Goal: Task Accomplishment & Management: Complete application form

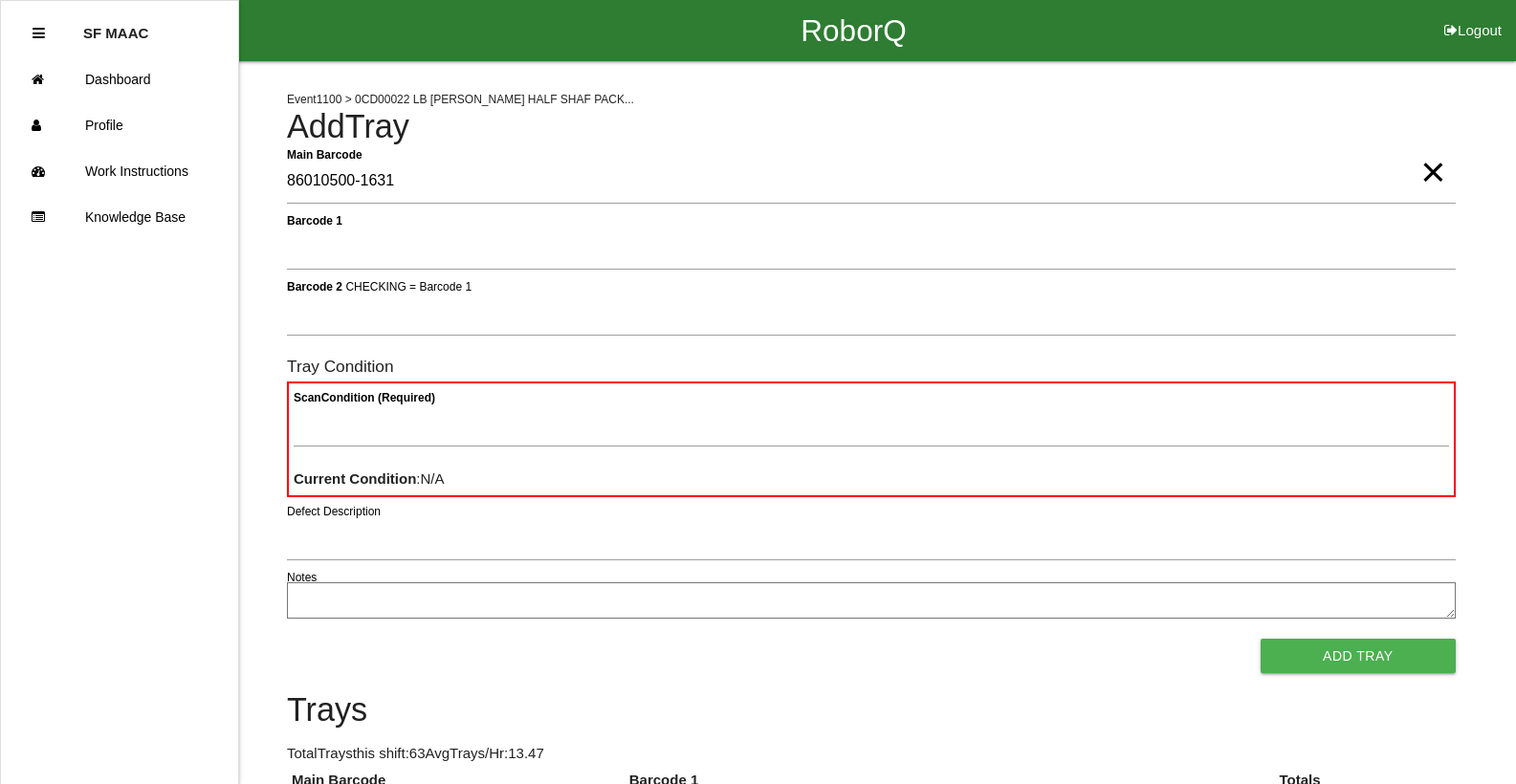
type Barcode "86010500-1631"
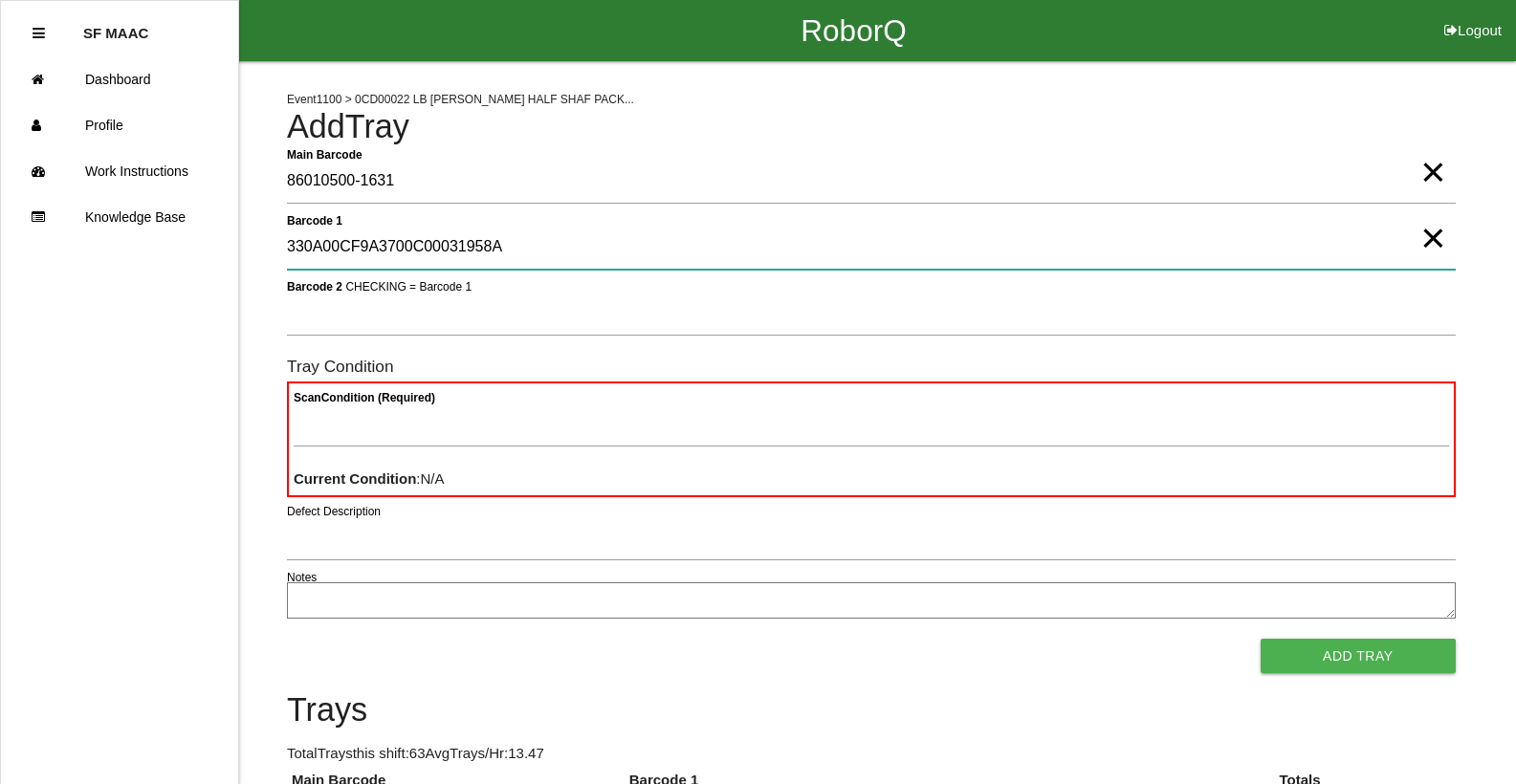
type 1 "330A00CF9A3700C00031958A"
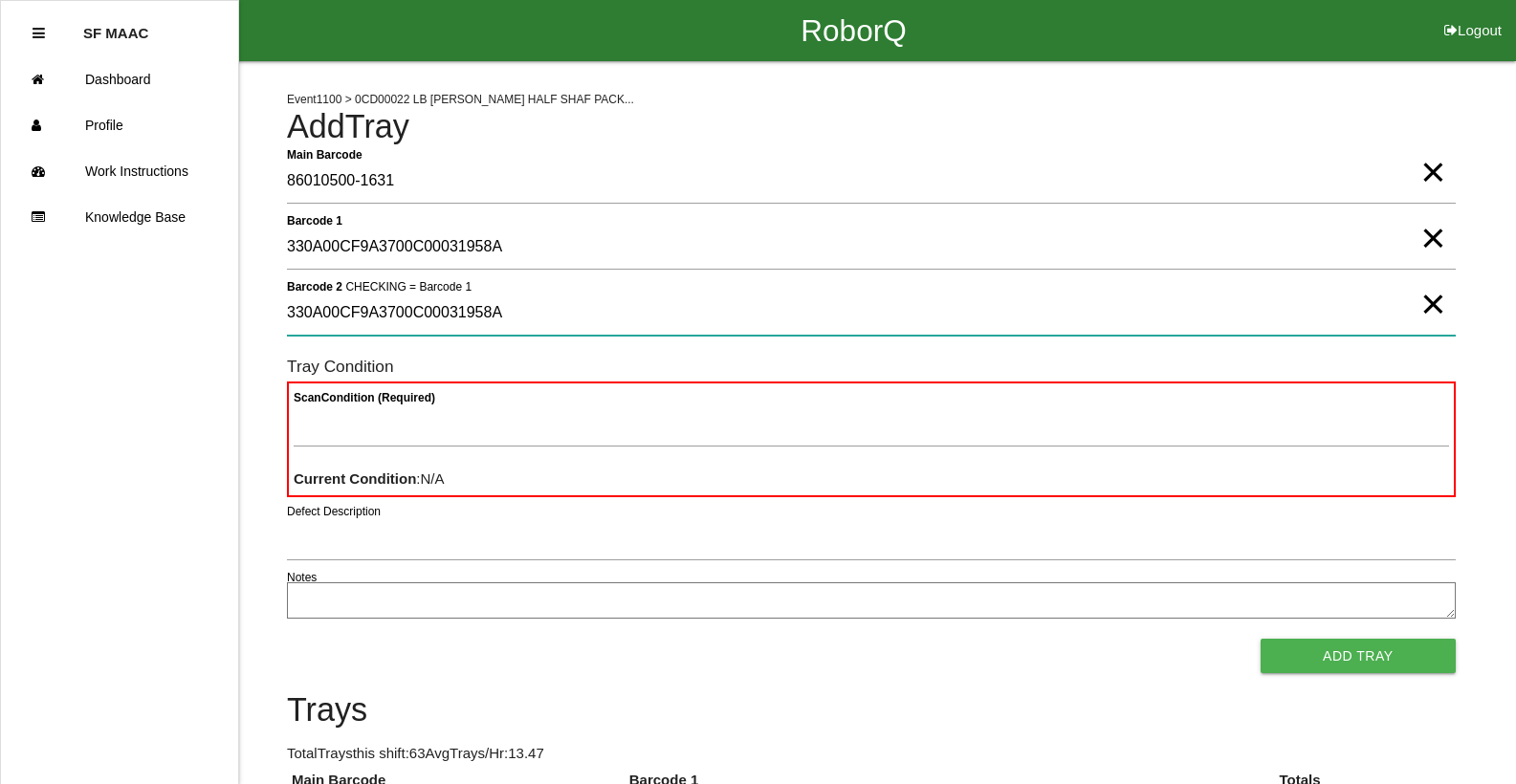
type 2 "330A00CF9A3700C00031958A"
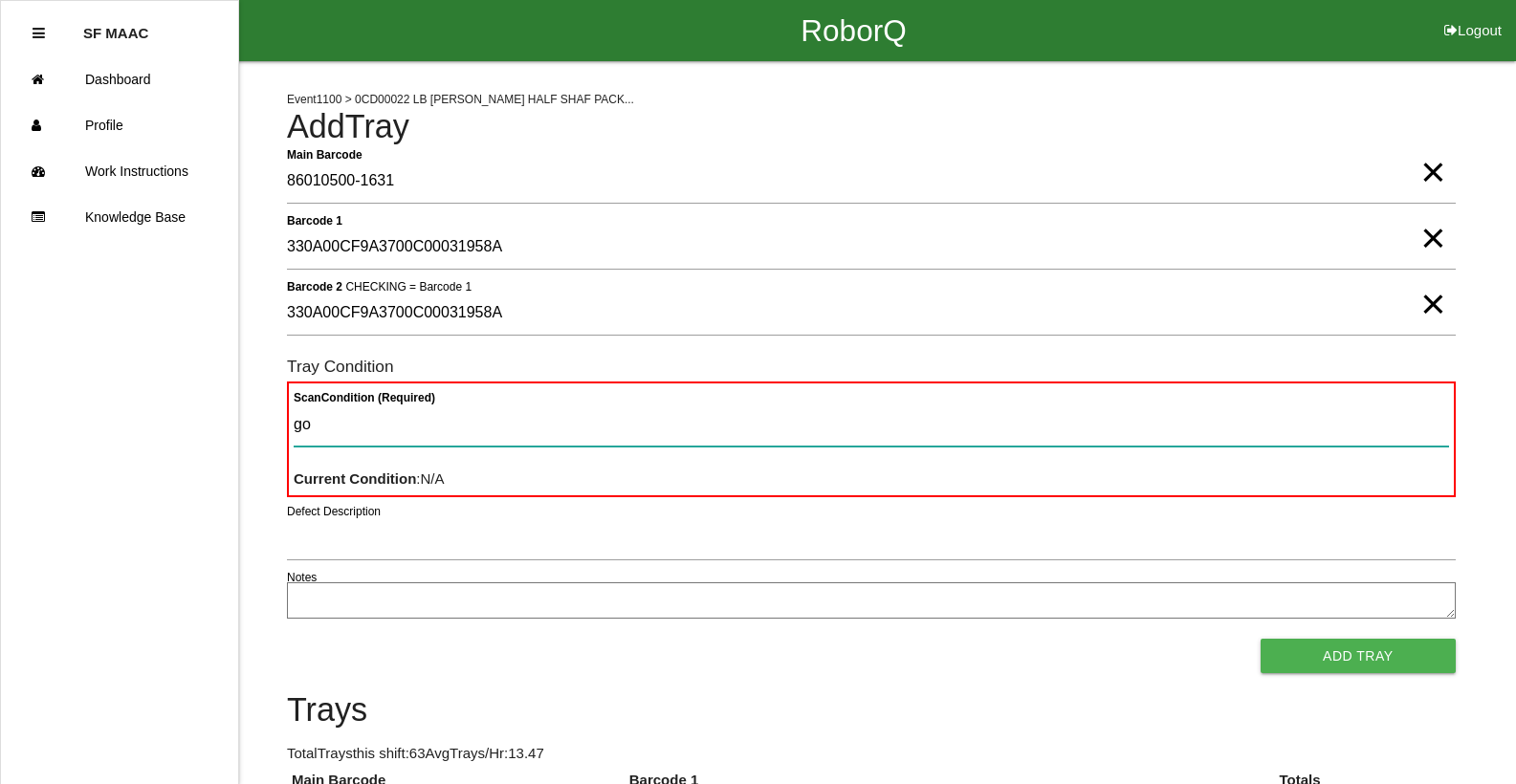
type Condition "goo"
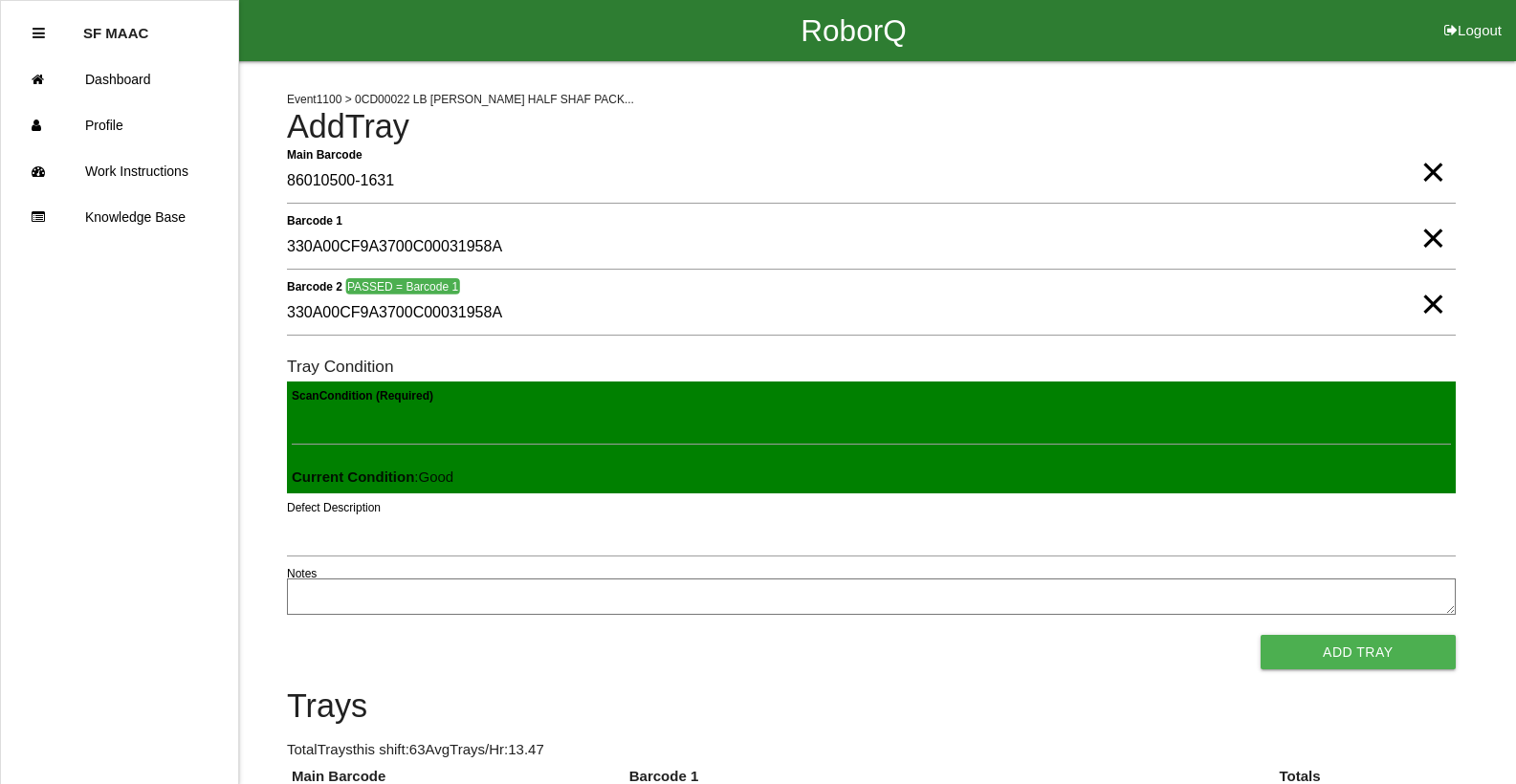
click at [1261, 635] on button "Add Tray" at bounding box center [1358, 653] width 195 height 35
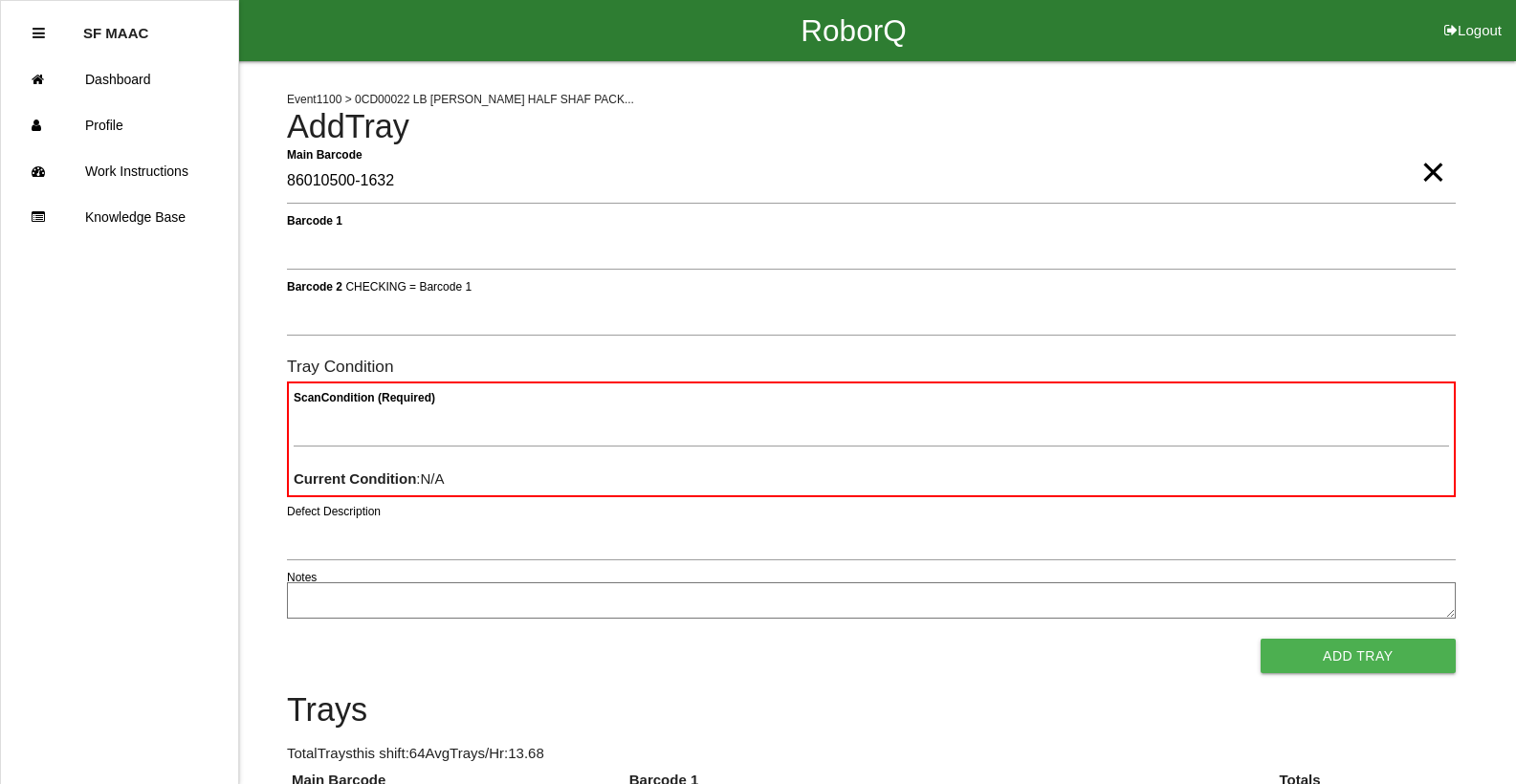
type Barcode "86010500-1632"
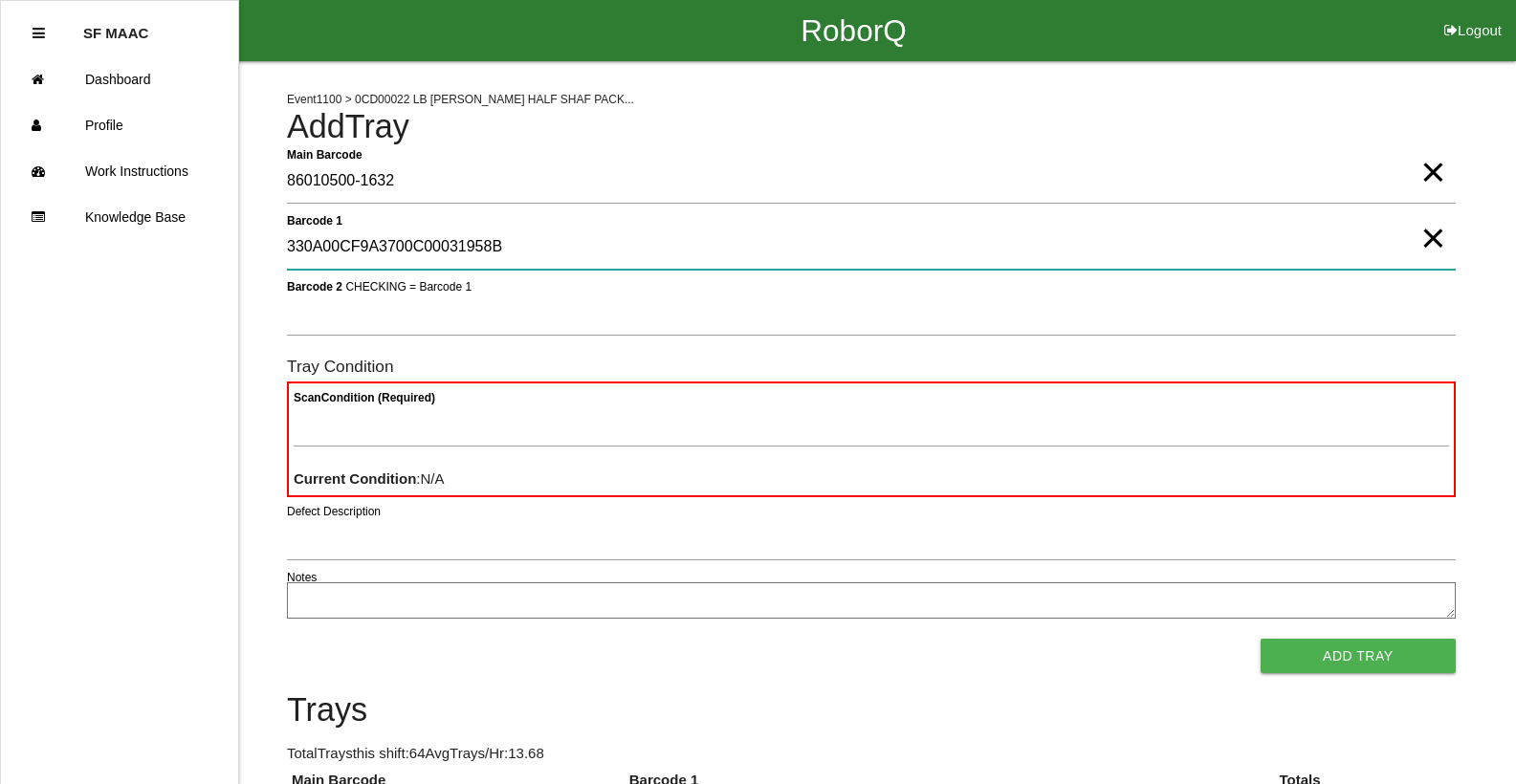
type 1 "330A00CF9A3700C00031958B"
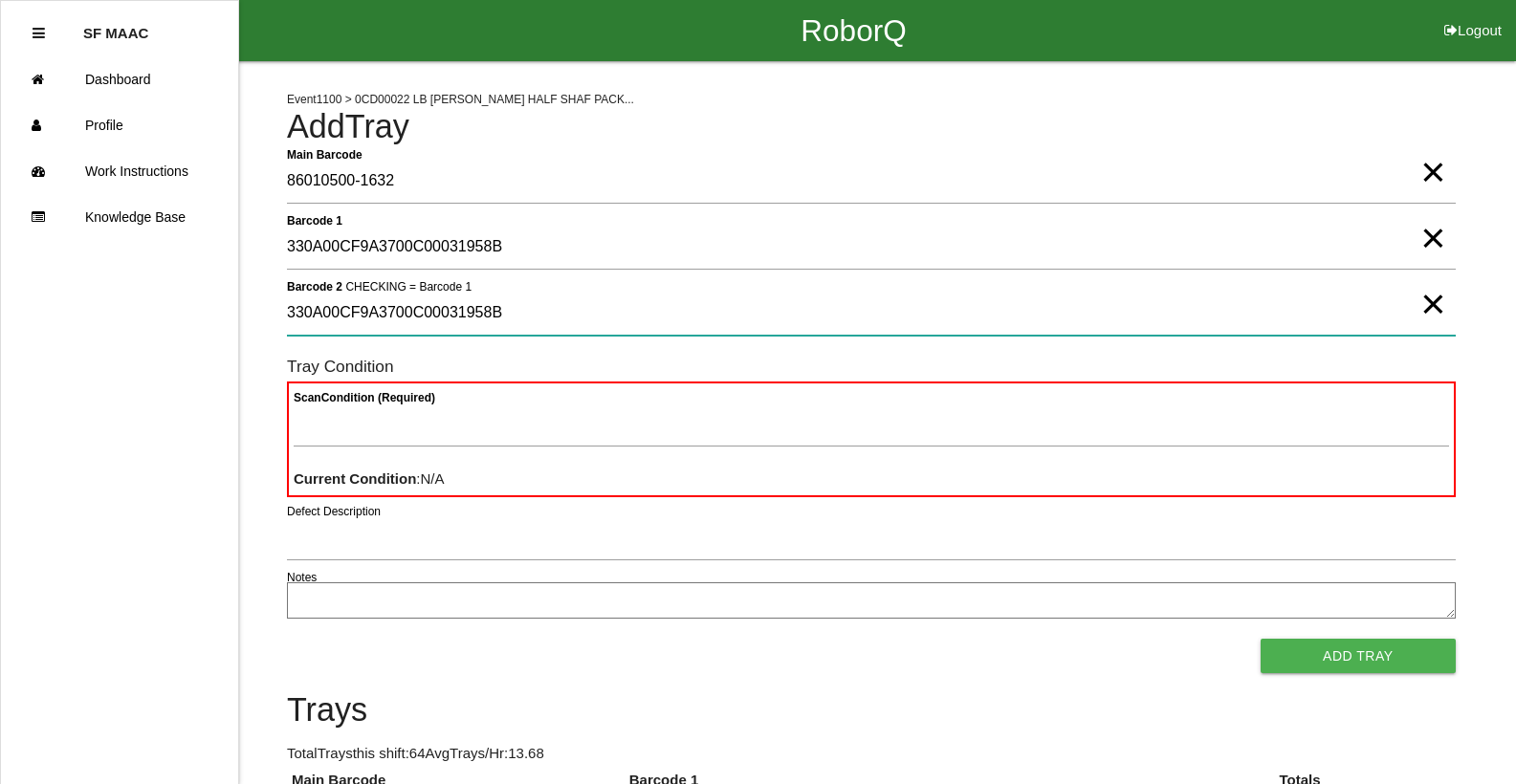
type 2 "330A00CF9A3700C00031958B"
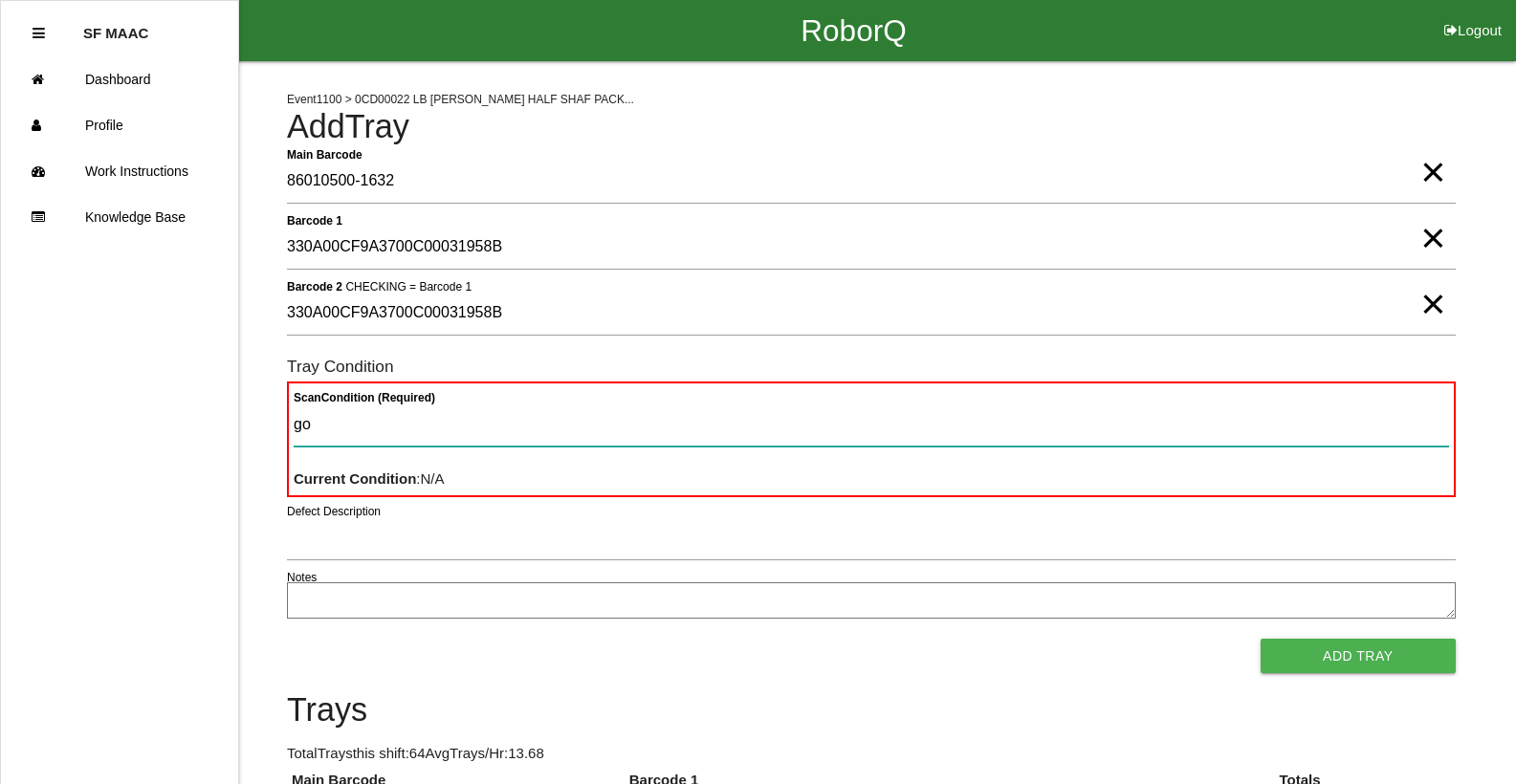
type Condition "goo"
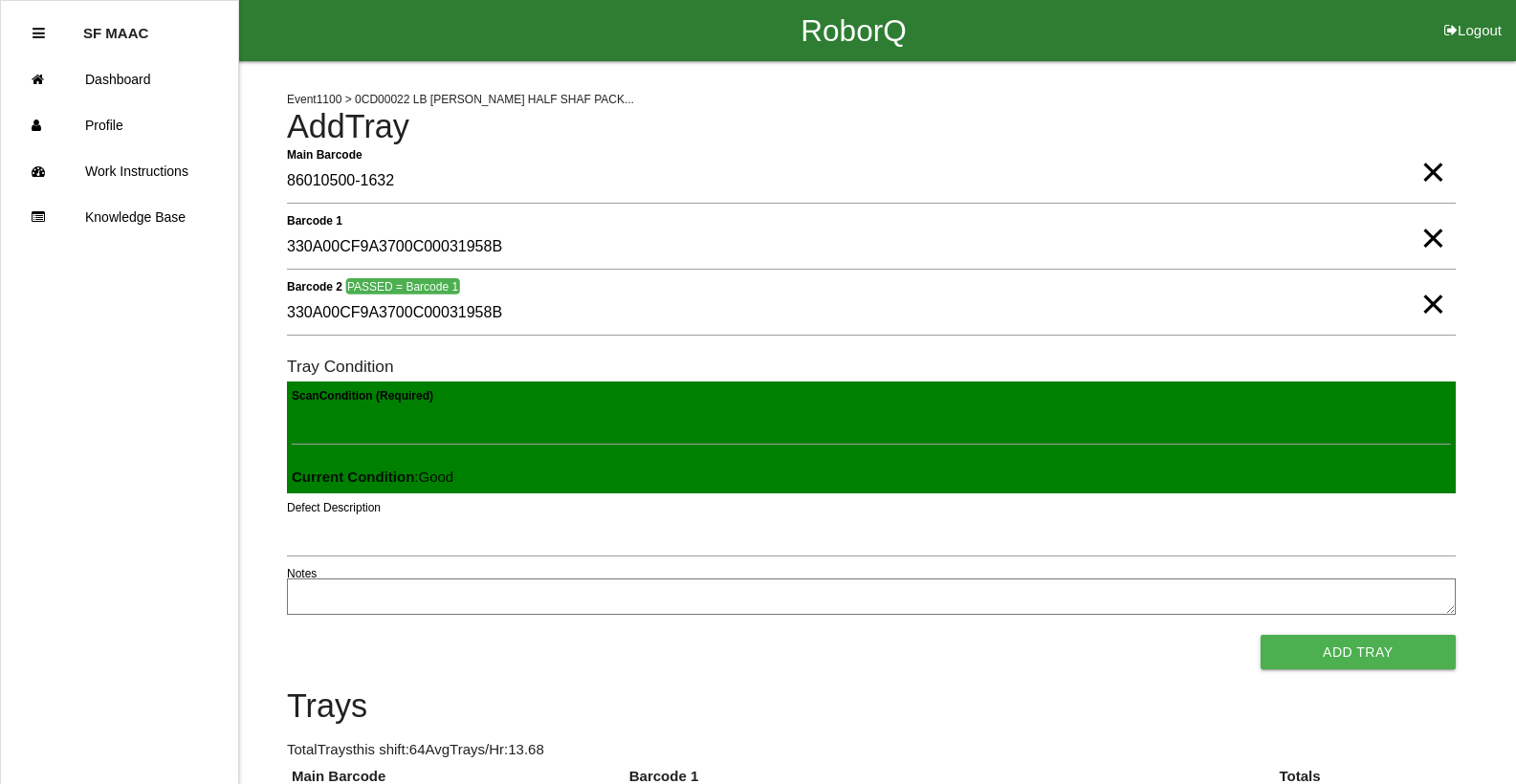
click at [1261, 635] on button "Add Tray" at bounding box center [1358, 653] width 195 height 35
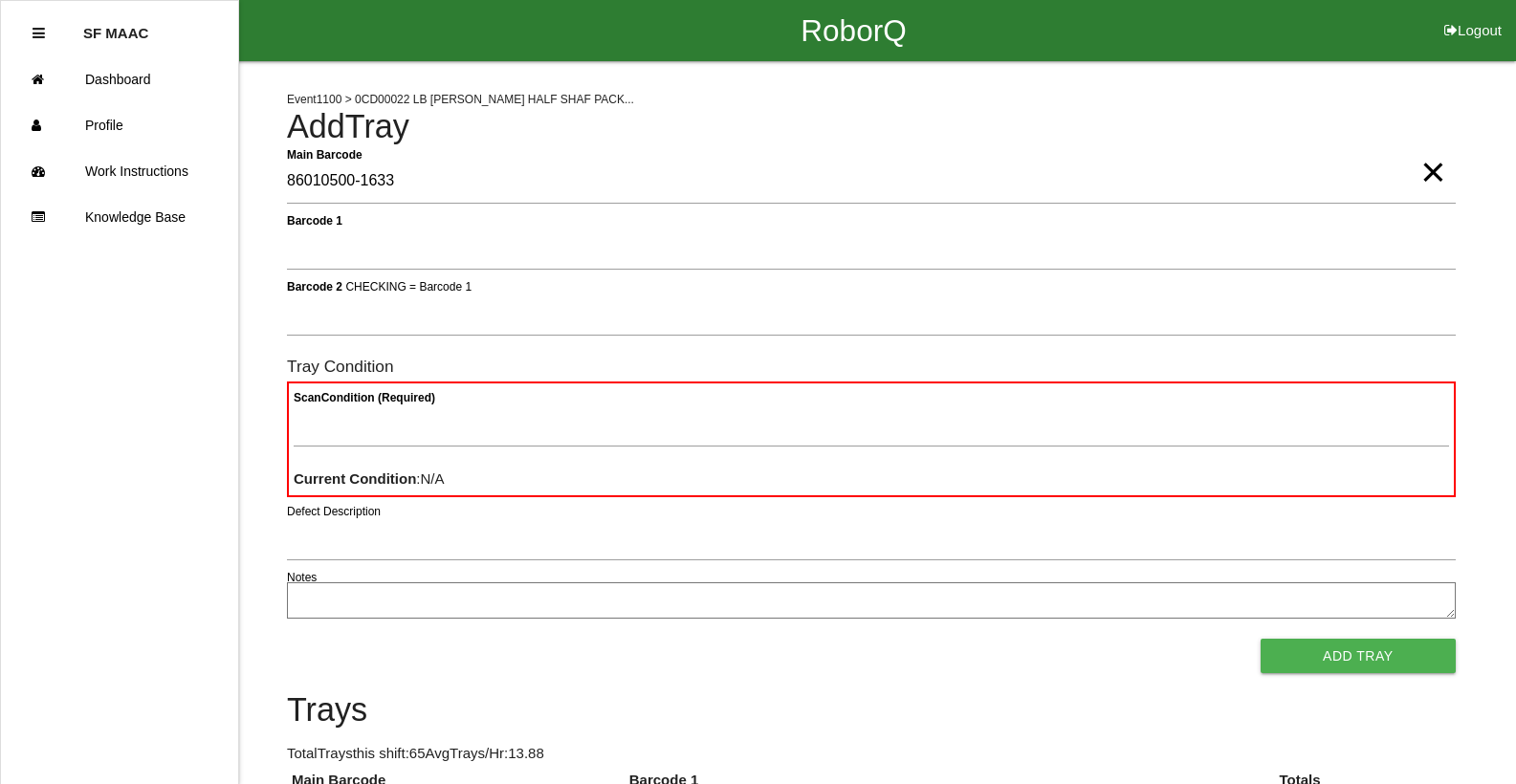
type Barcode "86010500-1633"
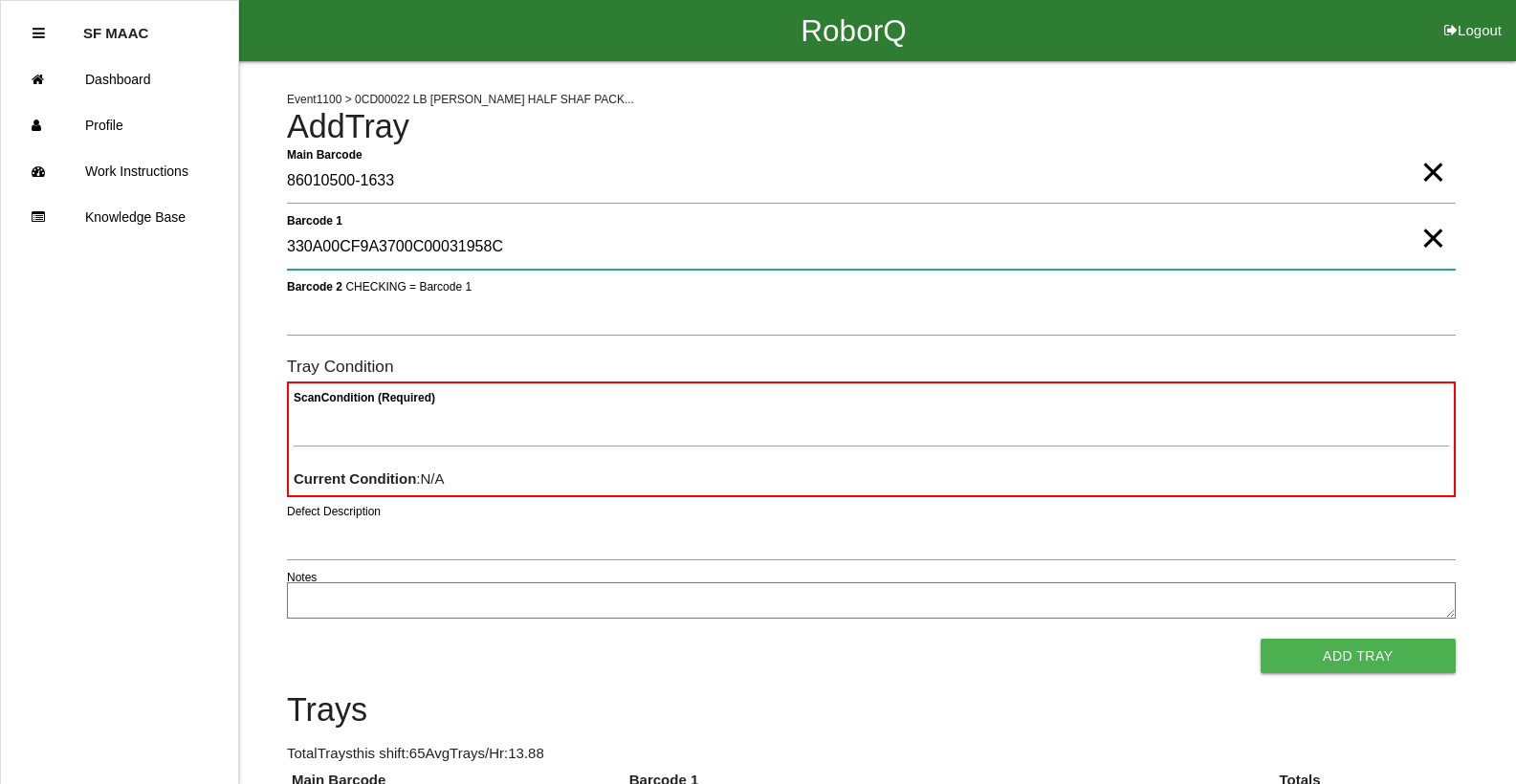
type 1 "330A00CF9A3700C00031958C"
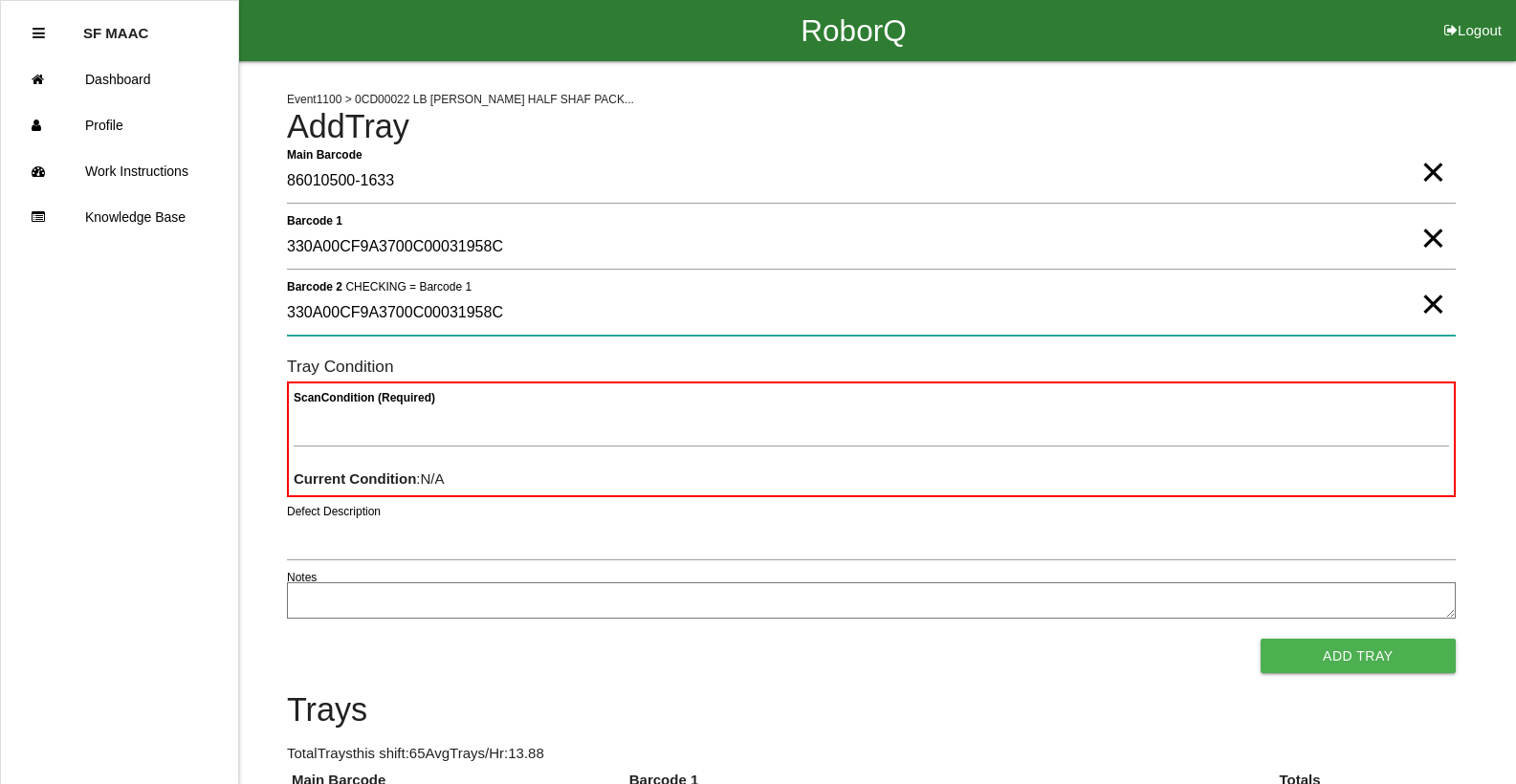
type 2 "330A00CF9A3700C00031958C"
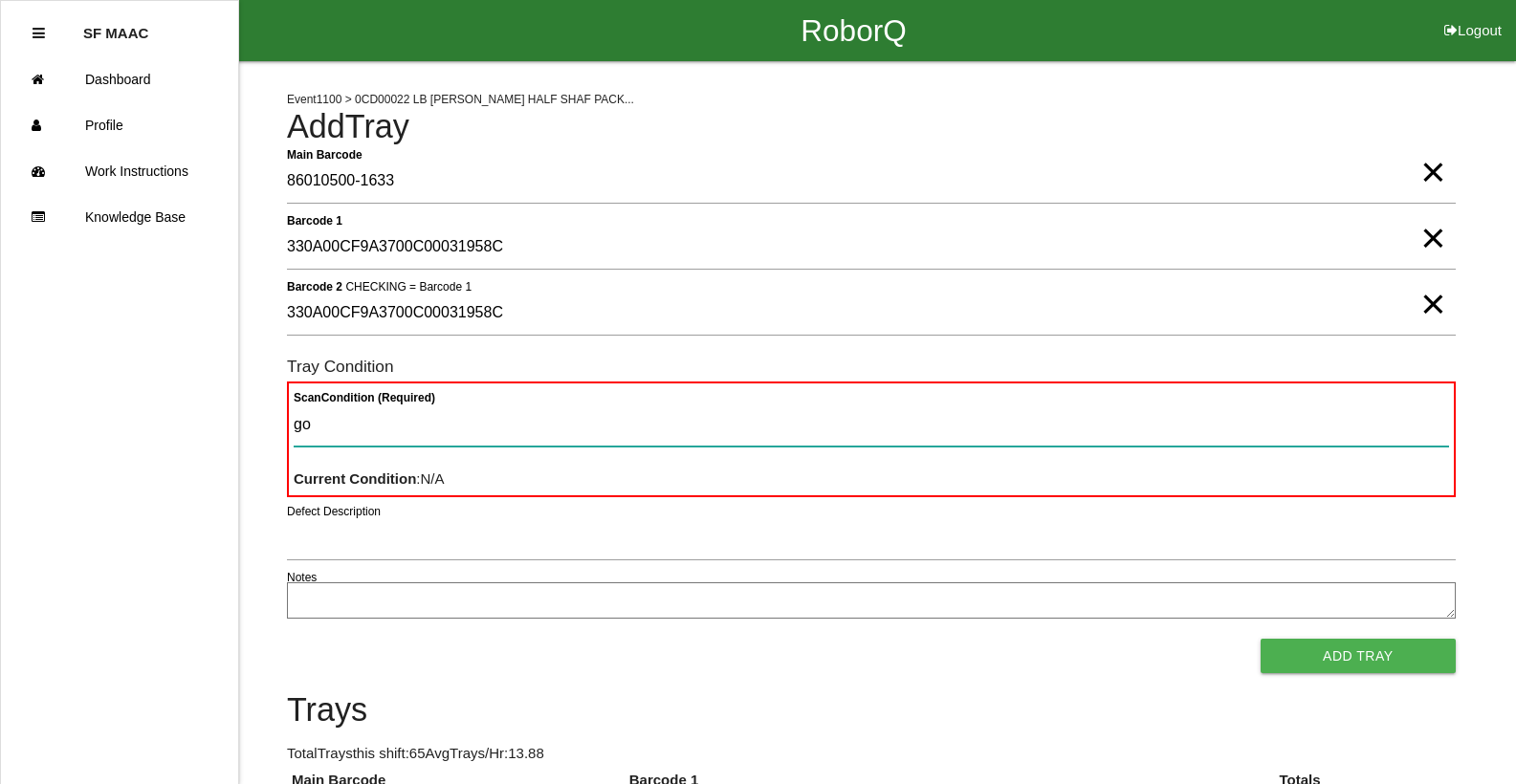
type Condition "goo"
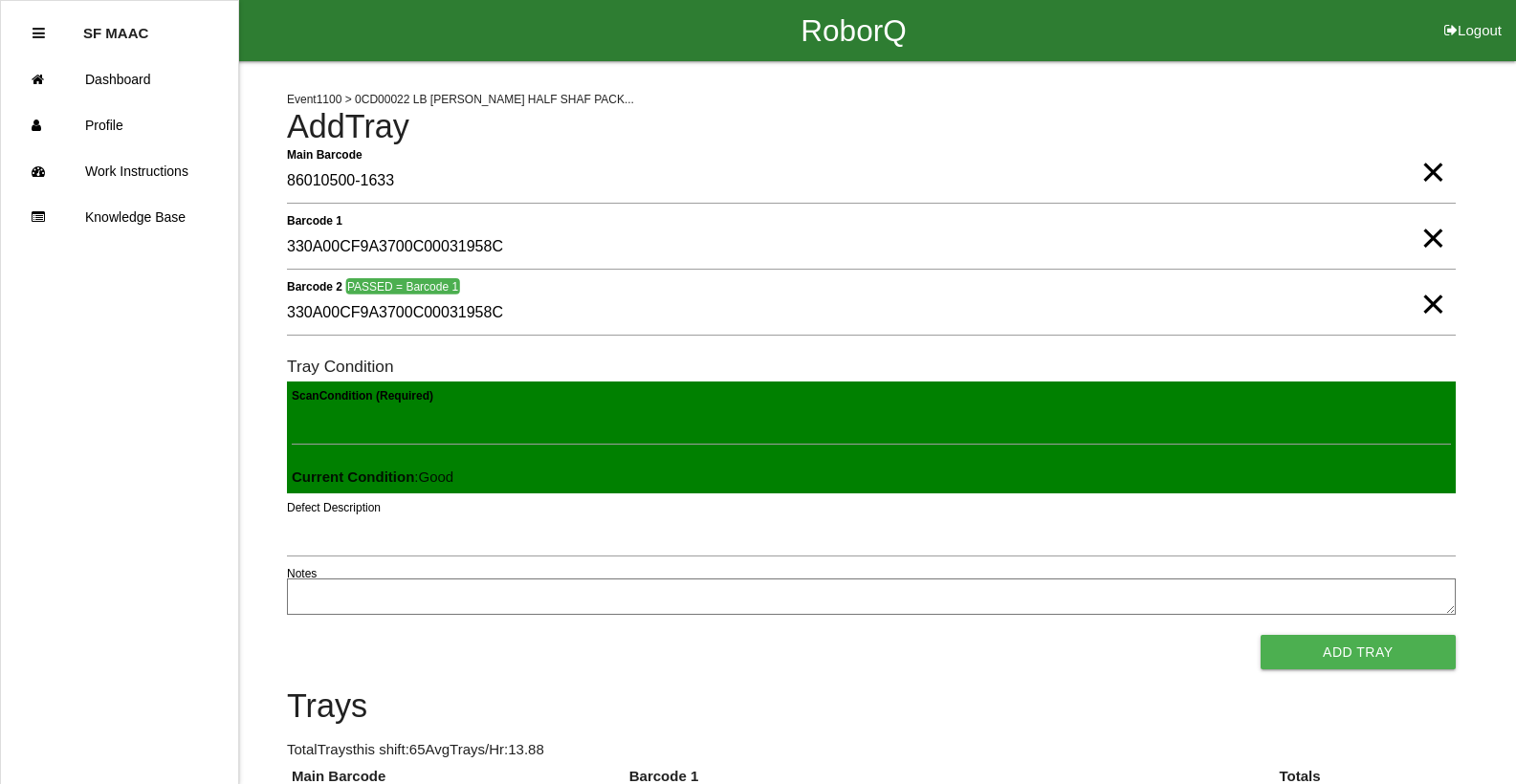
click at [1261, 635] on button "Add Tray" at bounding box center [1358, 653] width 195 height 35
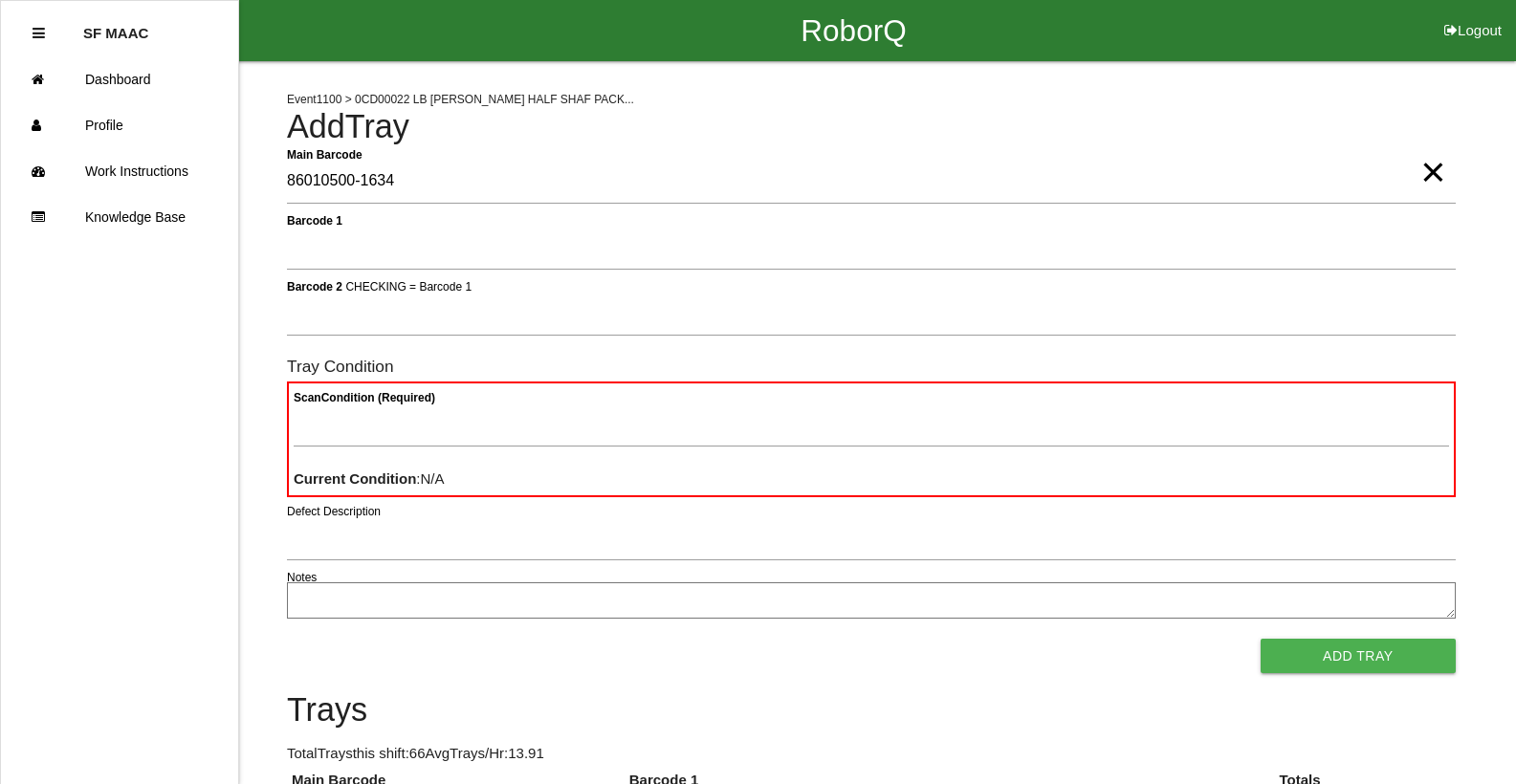
type Barcode "86010500-1634"
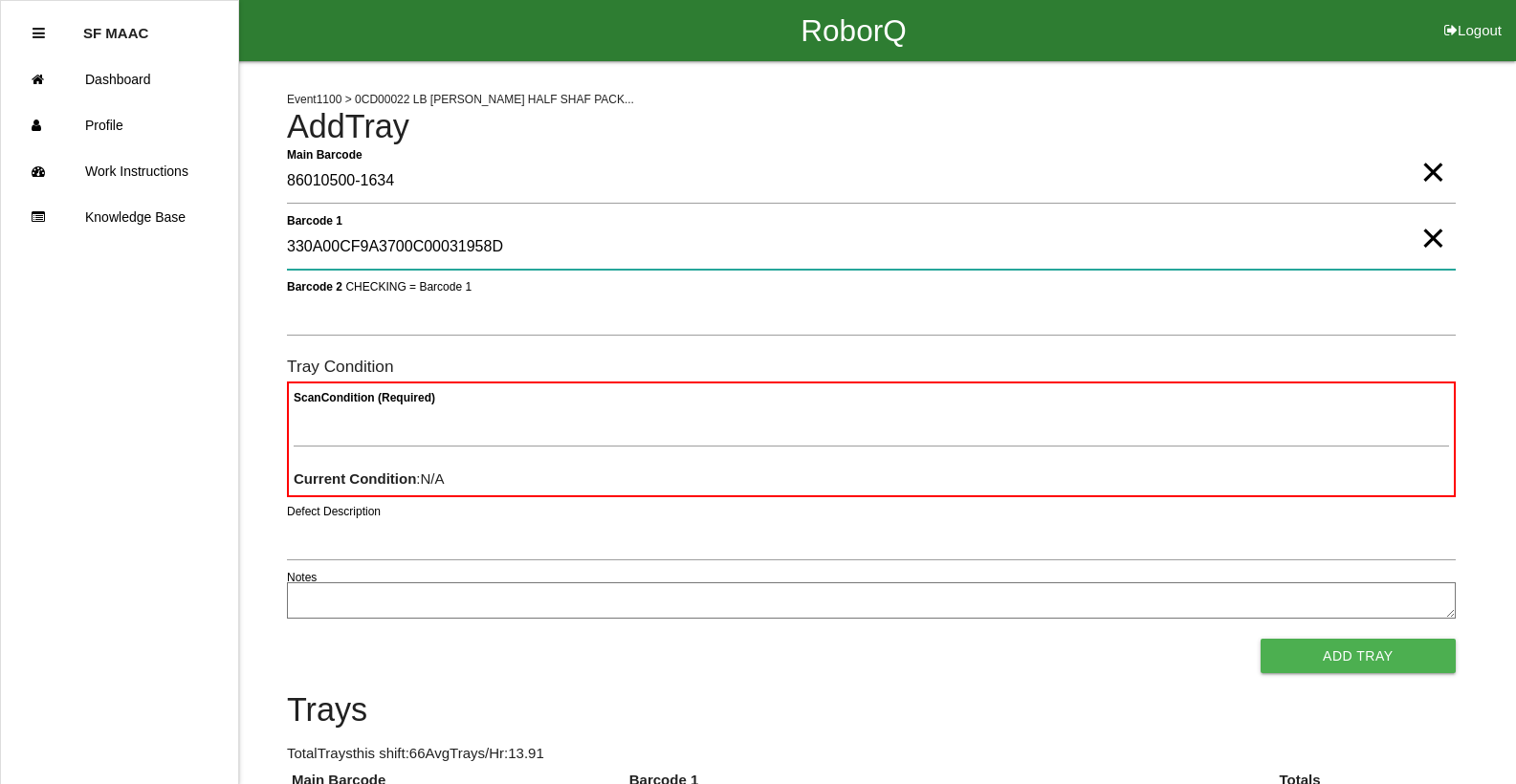
type 1 "330A00CF9A3700C00031958D"
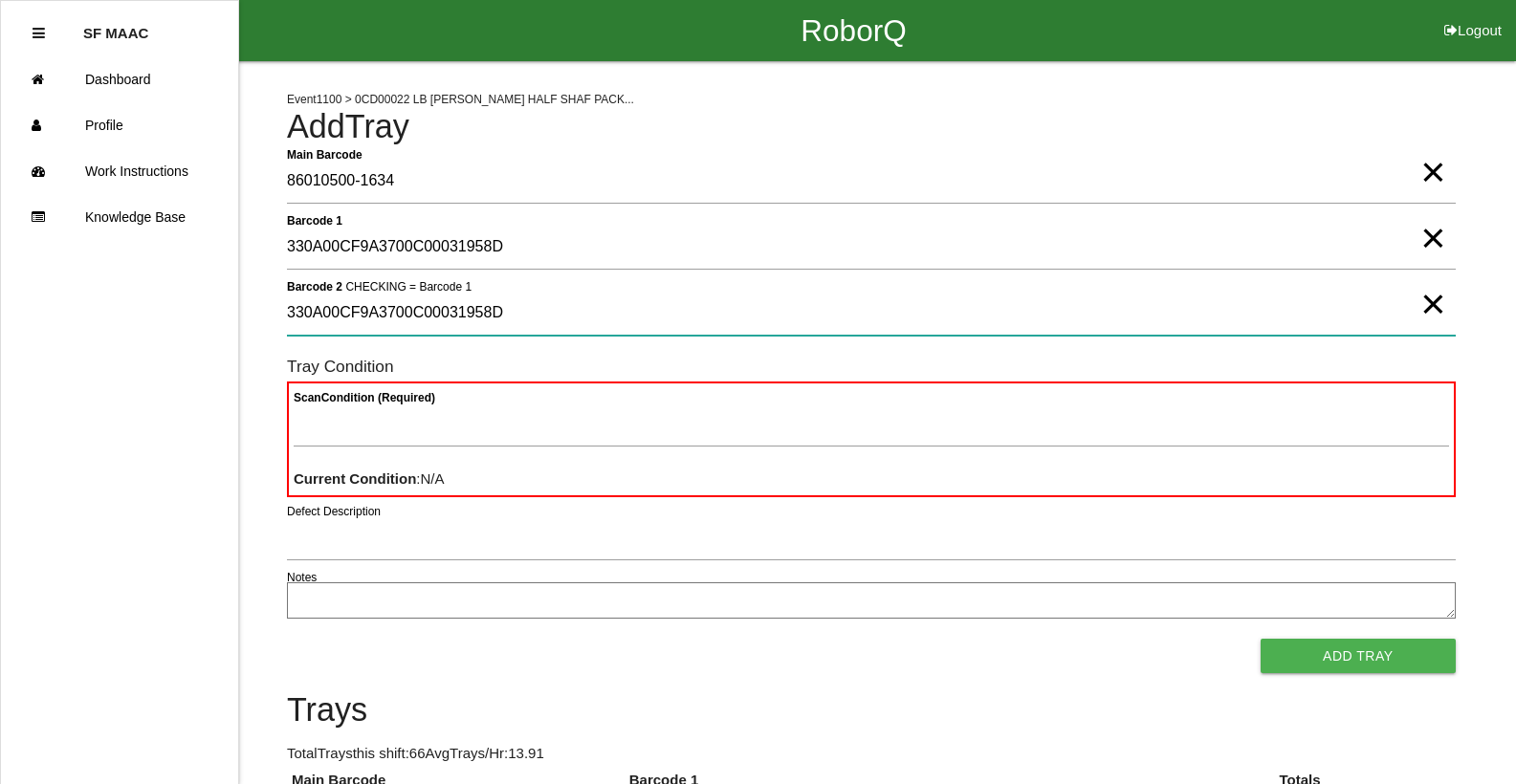
type 2 "330A00CF9A3700C00031958D"
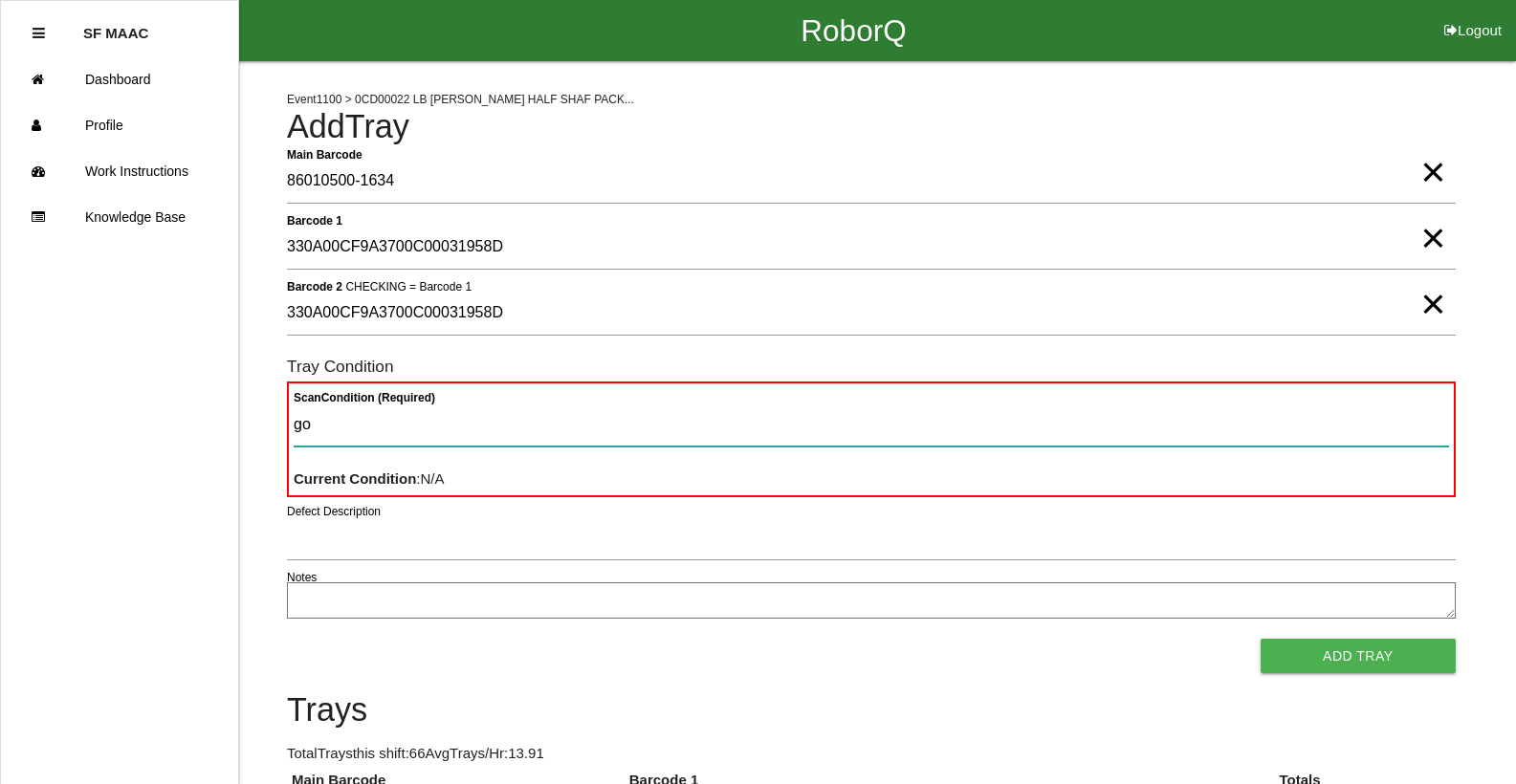
type Condition "goo"
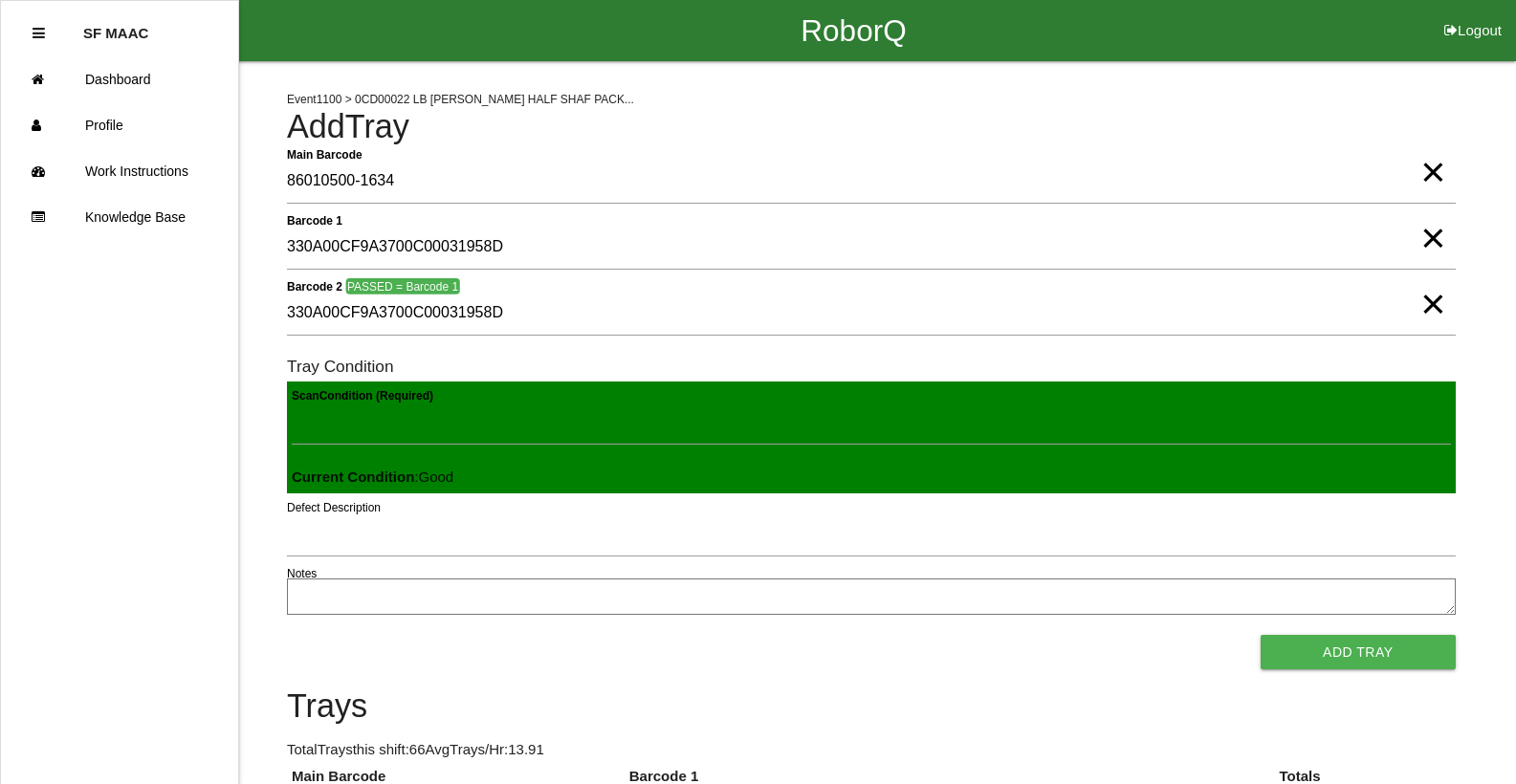
click at [1261, 635] on button "Add Tray" at bounding box center [1358, 653] width 195 height 35
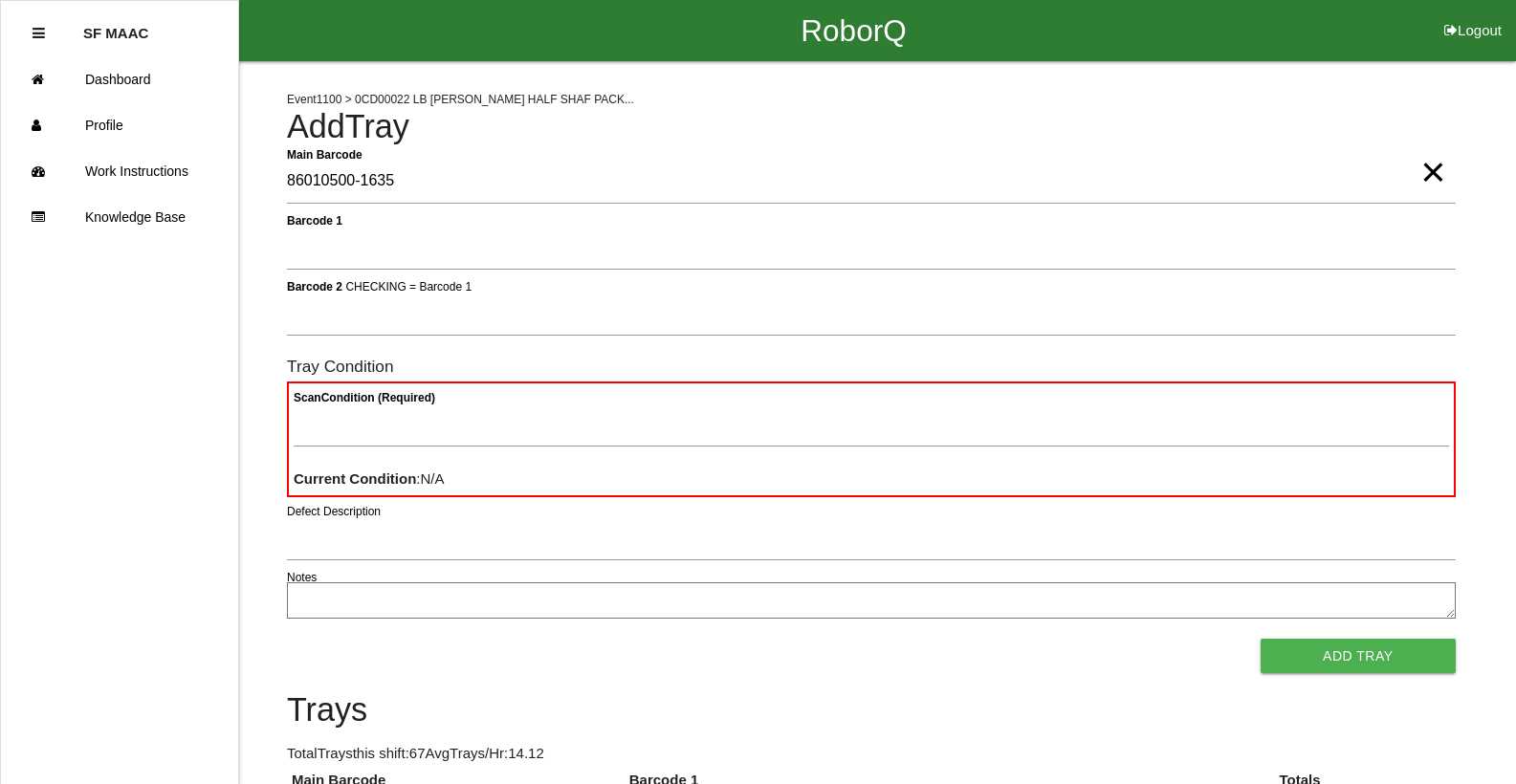
type Barcode "86010500-1635"
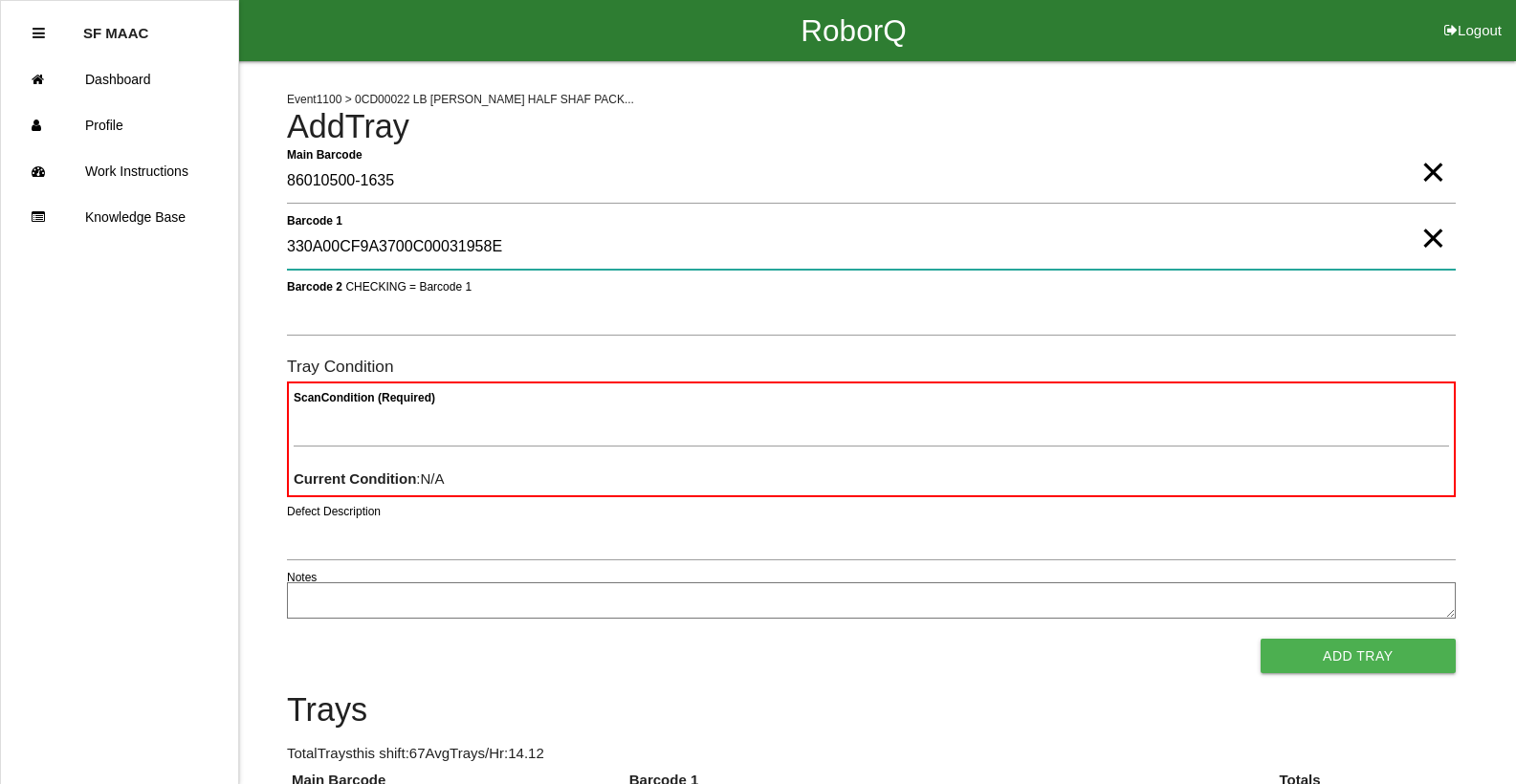
type 1 "330A00CF9A3700C00031958E"
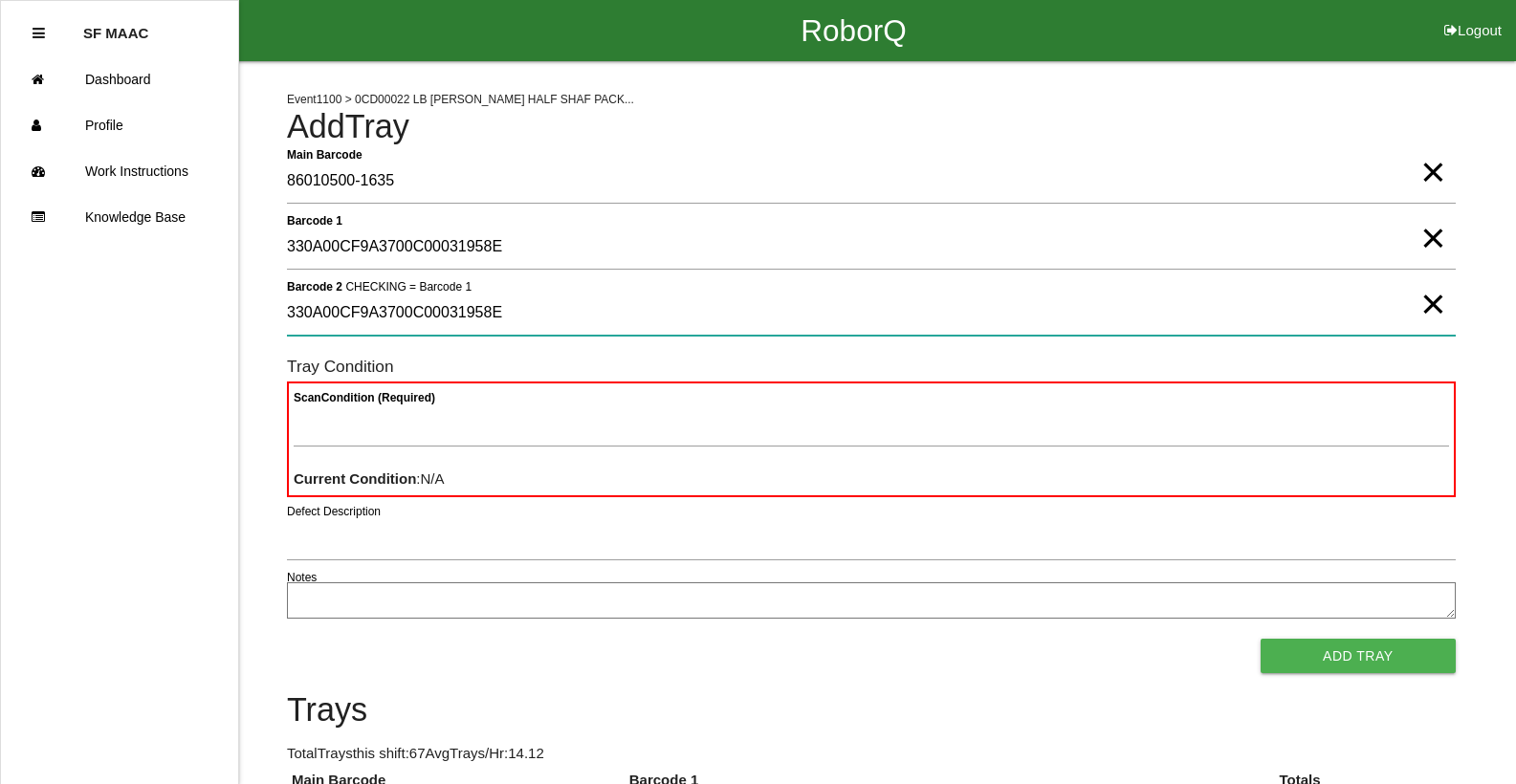
type 2 "330A00CF9A3700C00031958E"
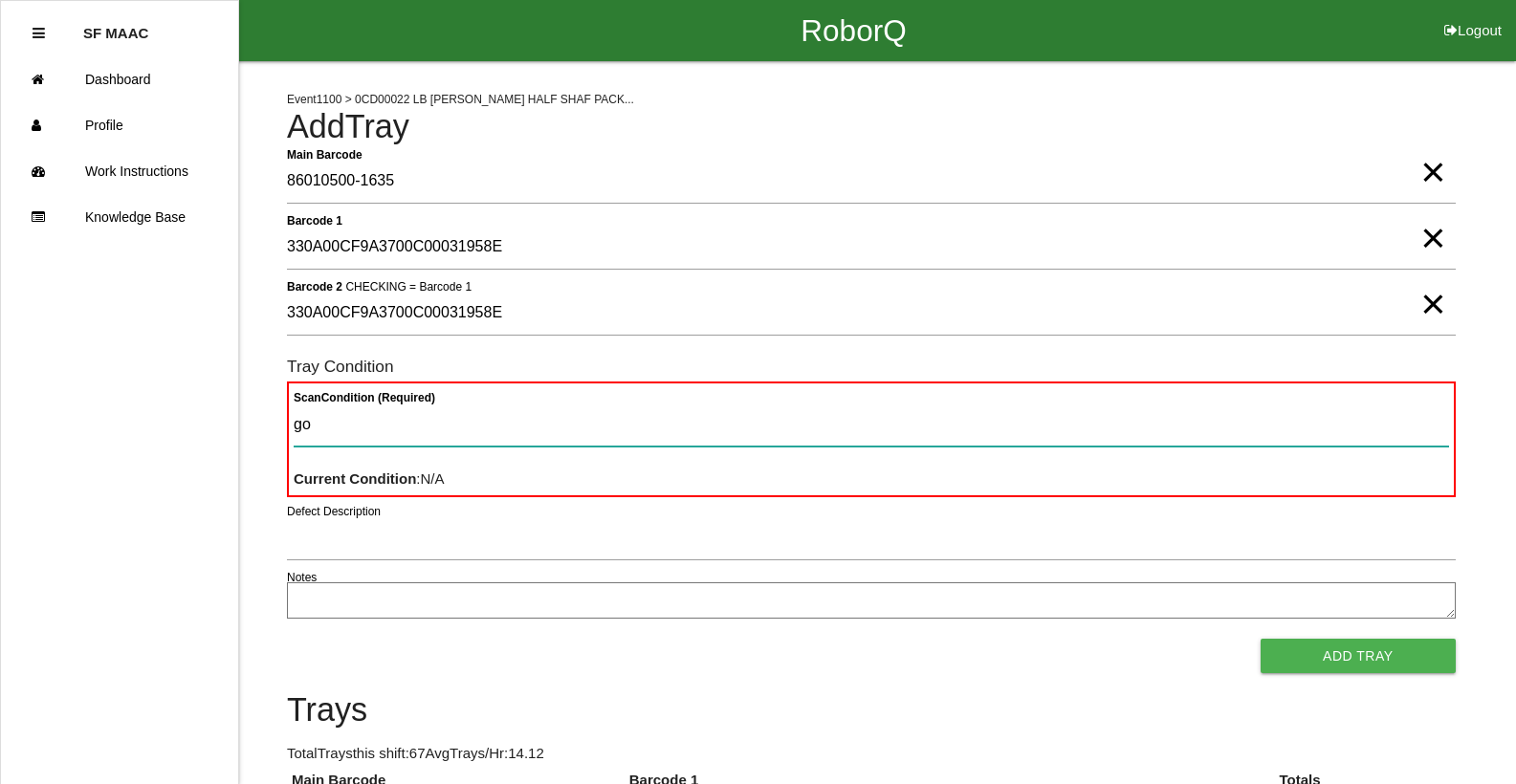
type Condition "goo"
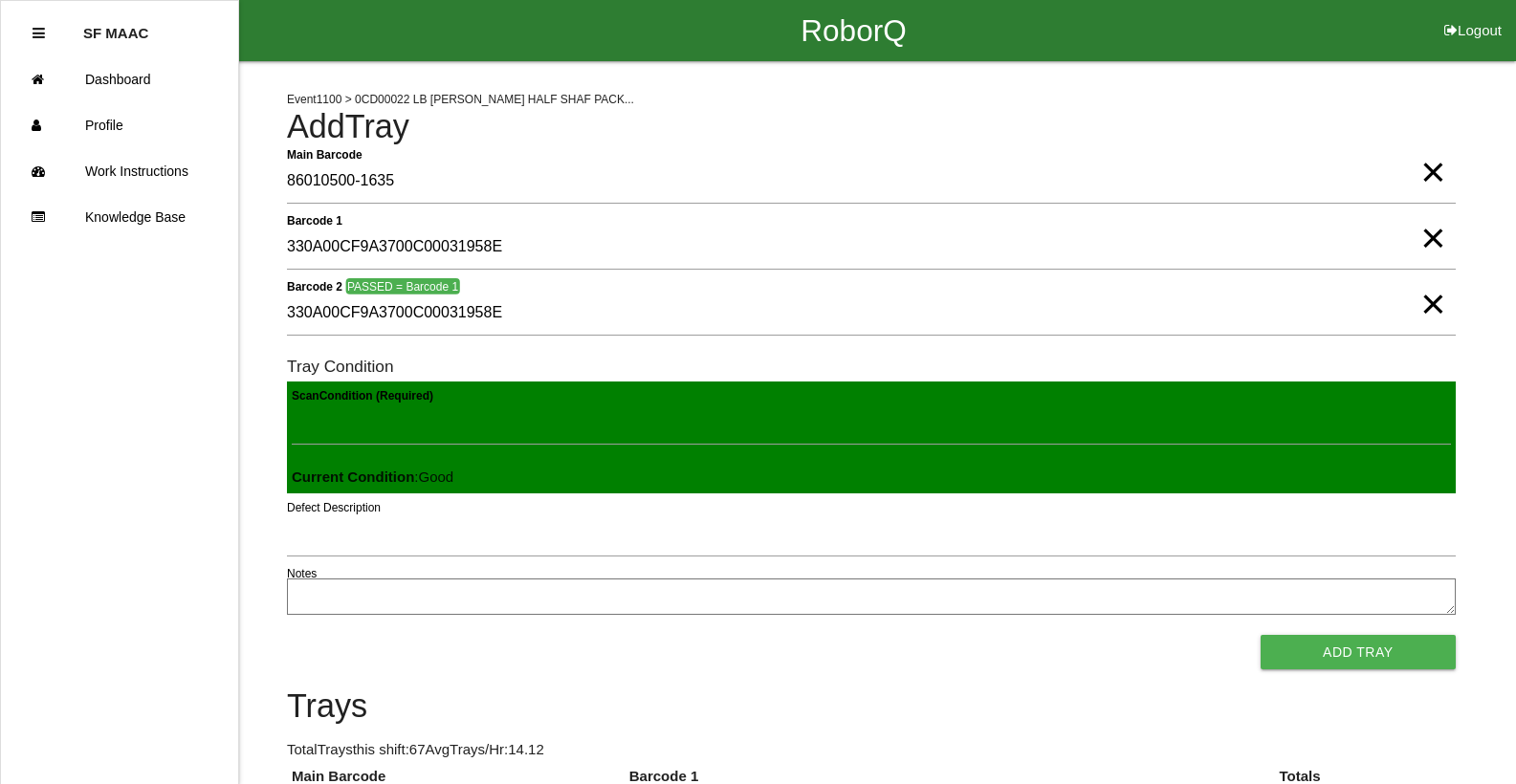
click at [1261, 635] on button "Add Tray" at bounding box center [1358, 653] width 195 height 35
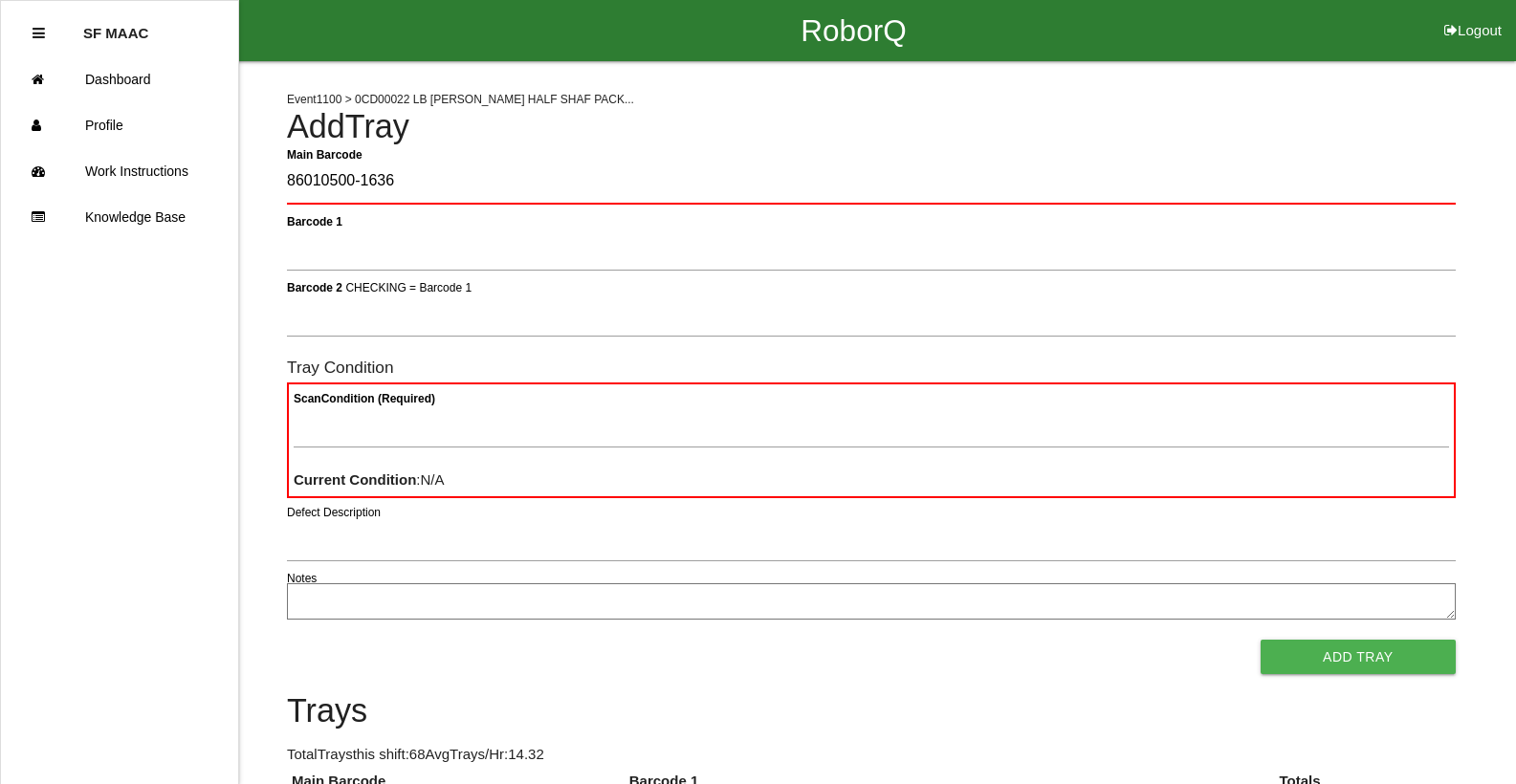
type Barcode "86010500-1636"
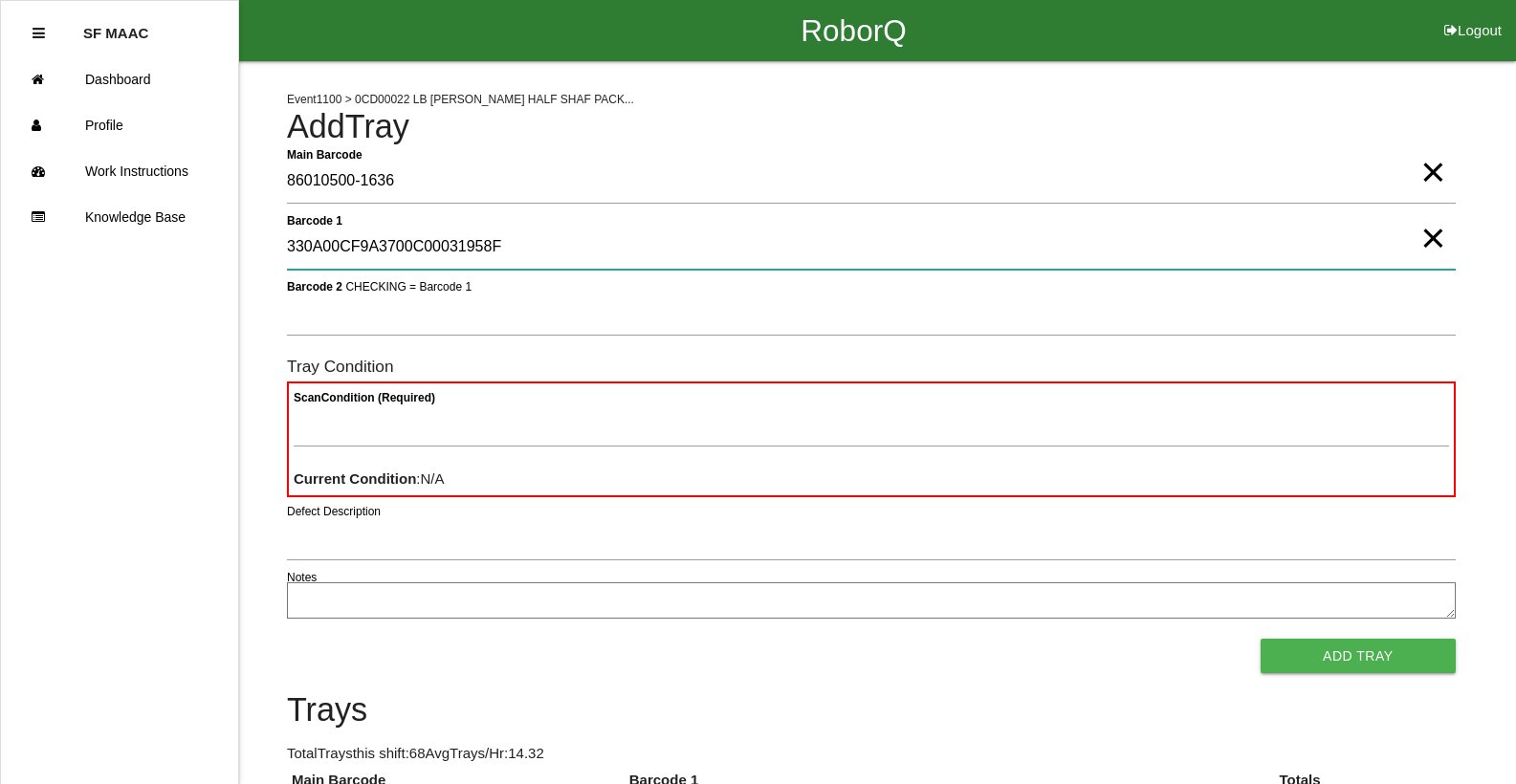
type 1 "330A00CF9A3700C00031958F"
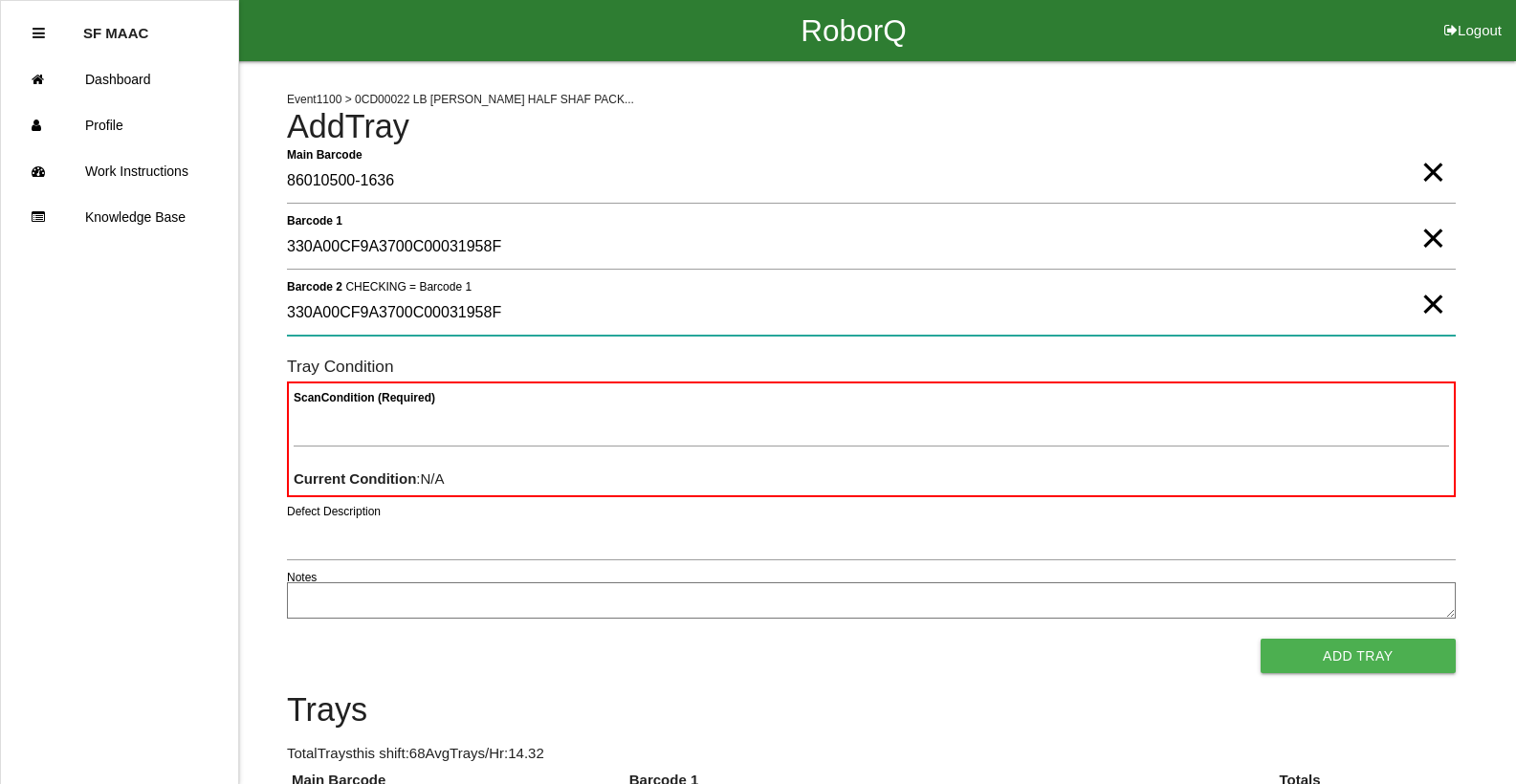
type 2 "330A00CF9A3700C00031958F"
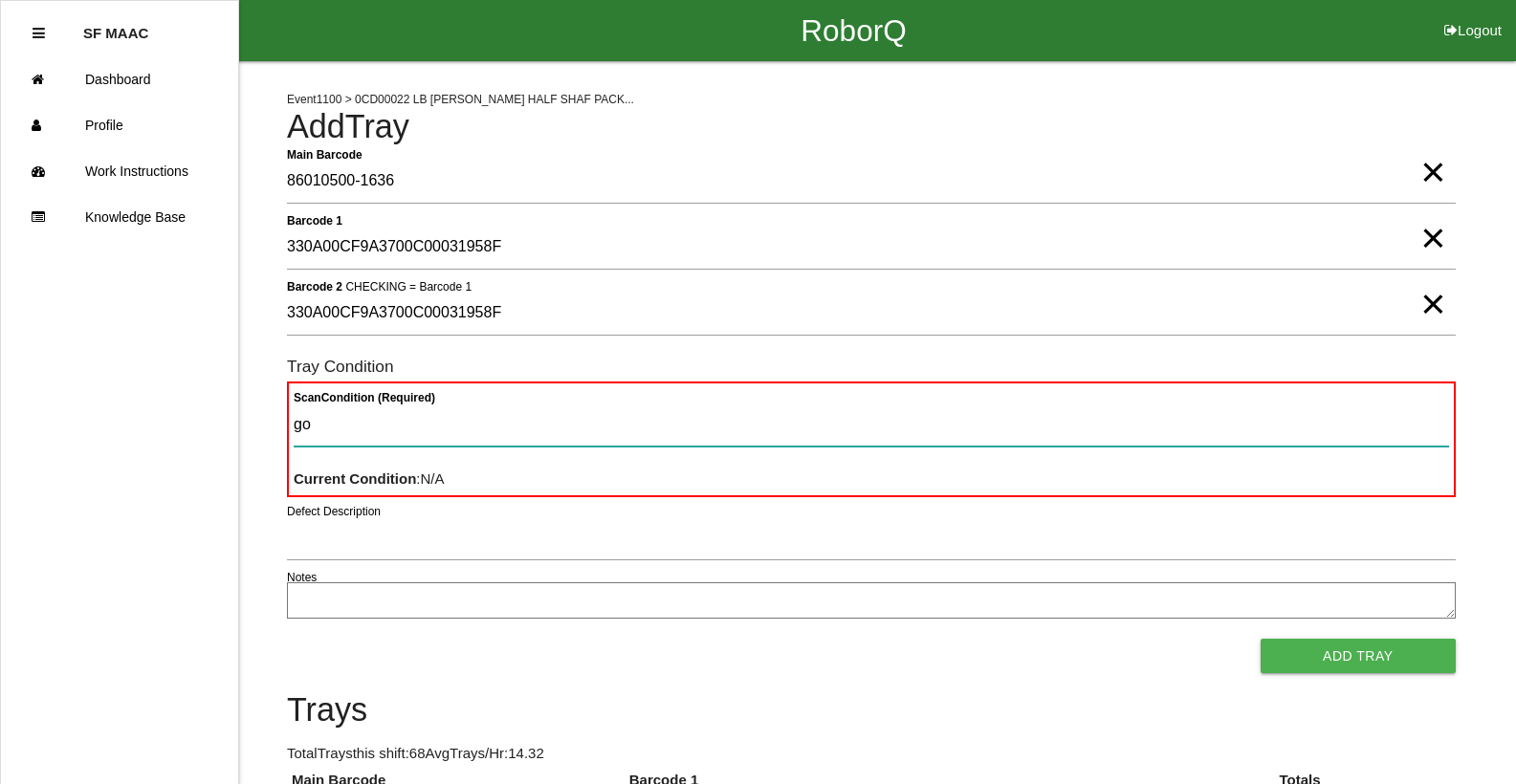
type Condition "goo"
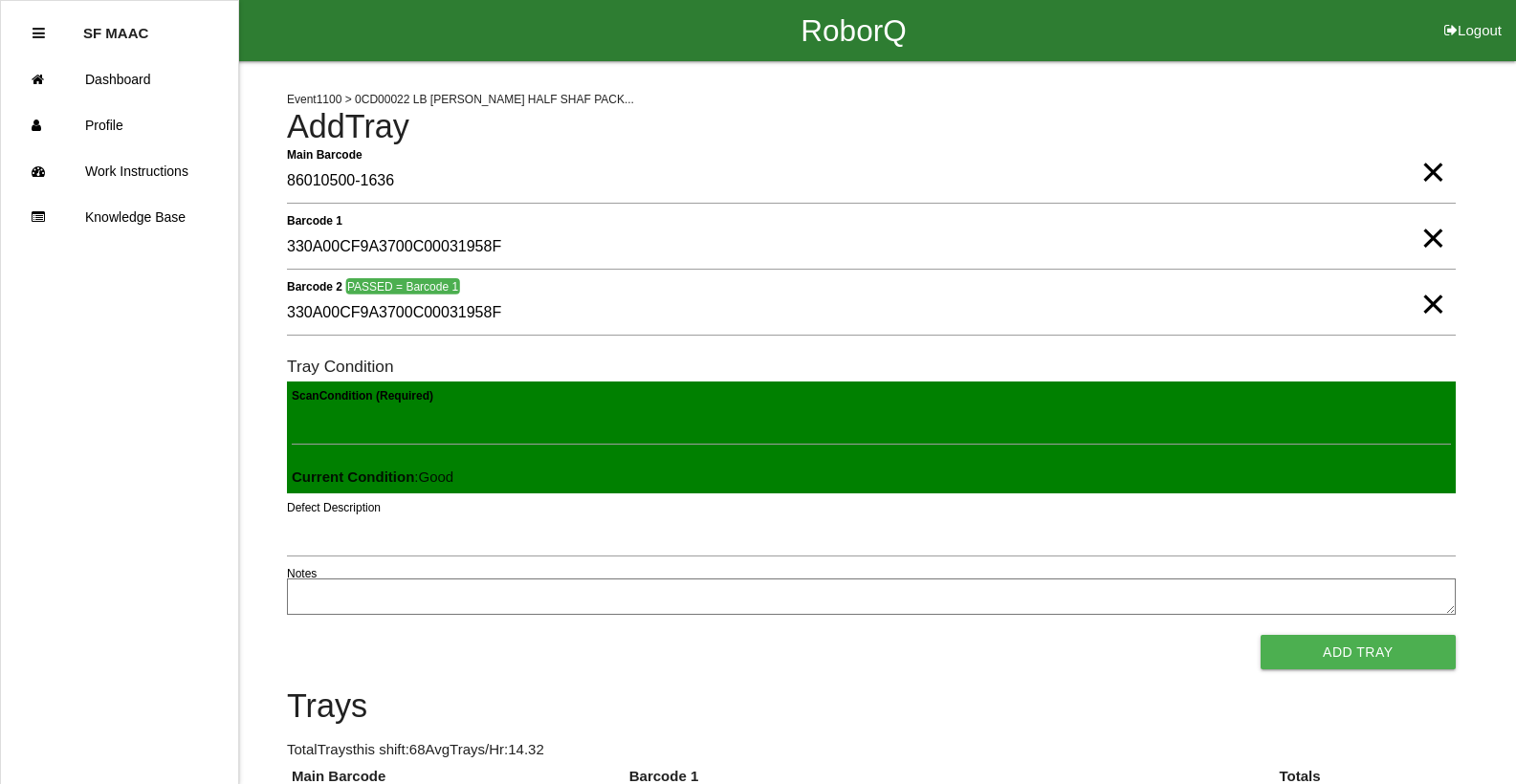
click at [1261, 635] on button "Add Tray" at bounding box center [1358, 653] width 195 height 35
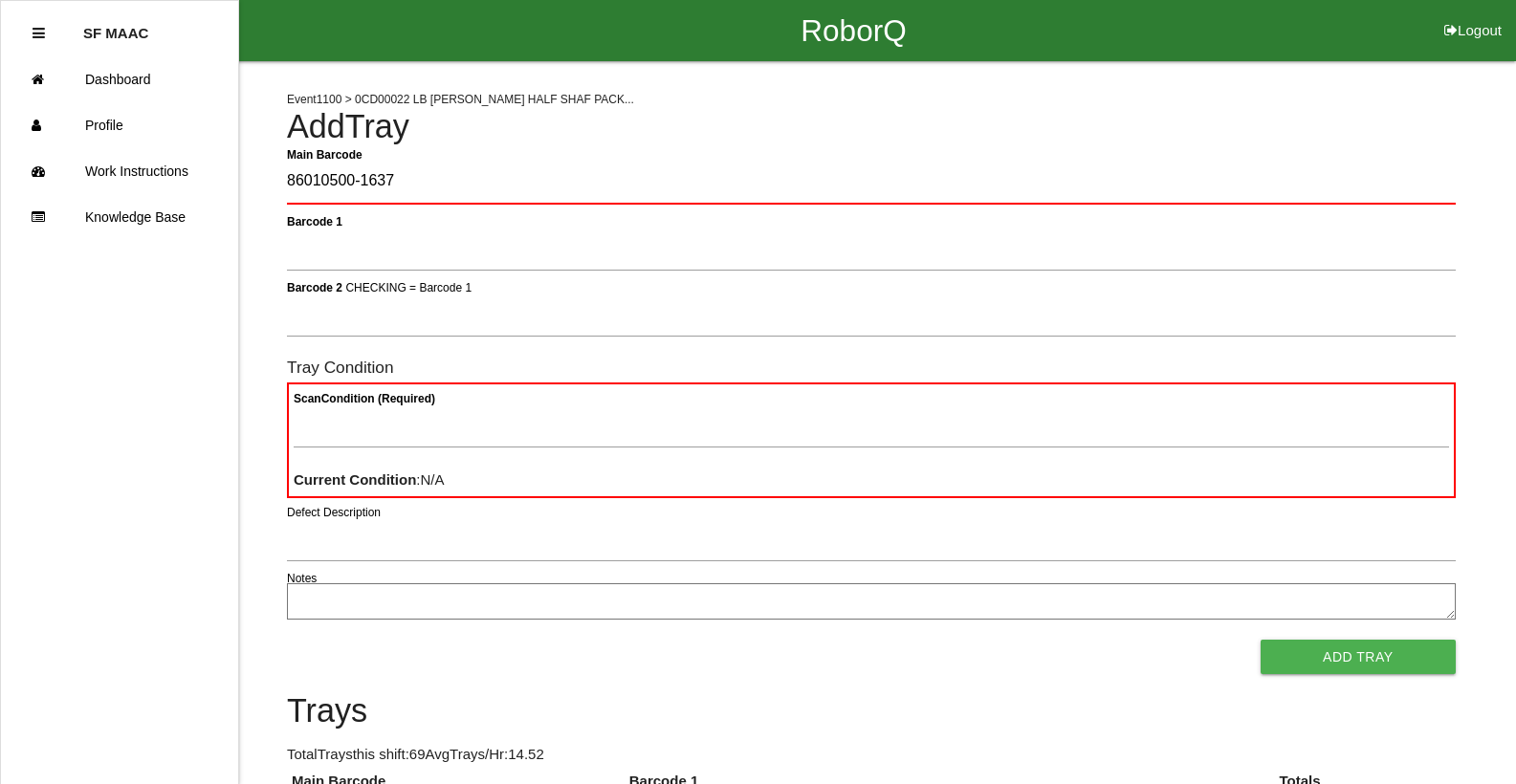
type Barcode "86010500-1637"
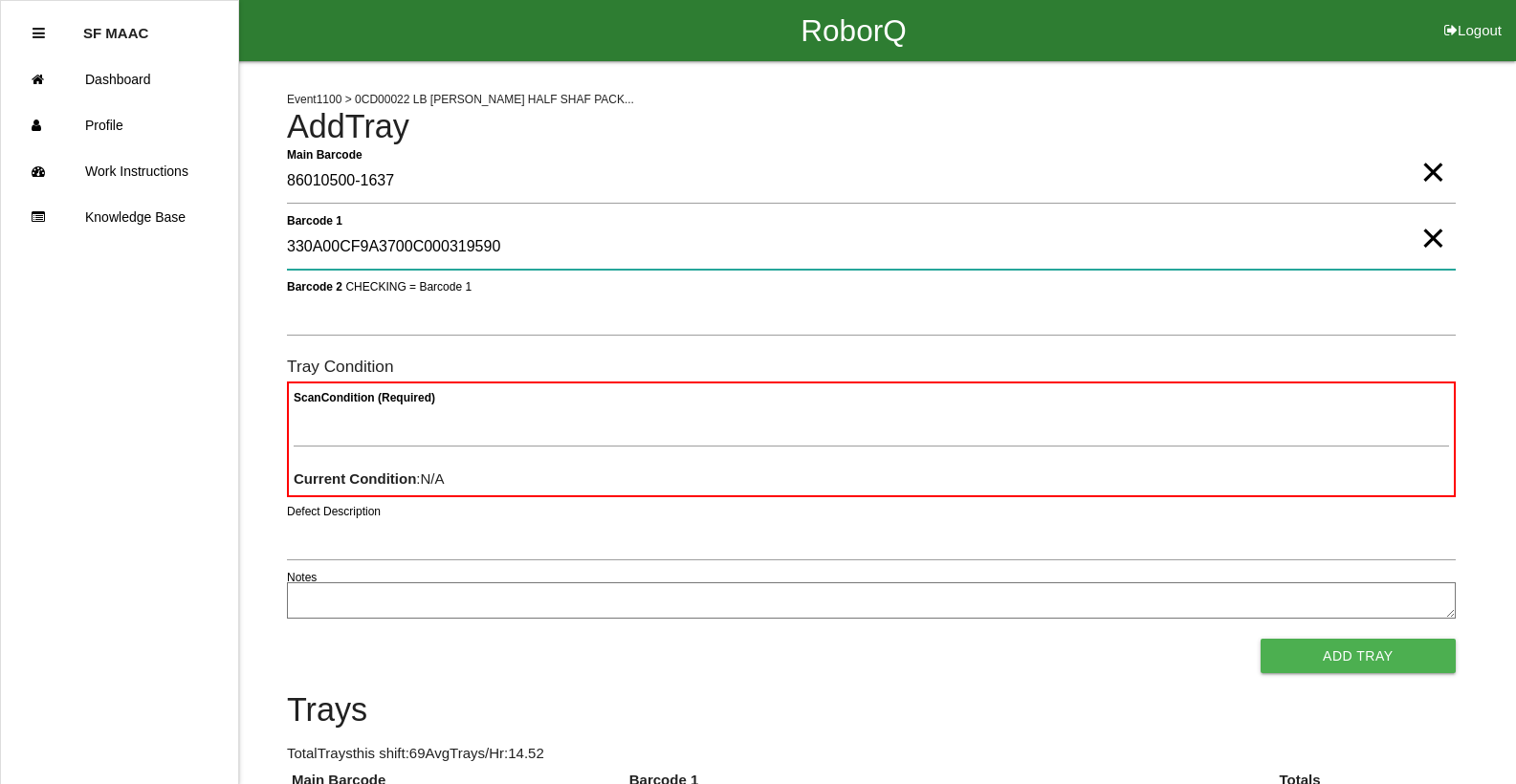
type 1 "330A00CF9A3700C000319590"
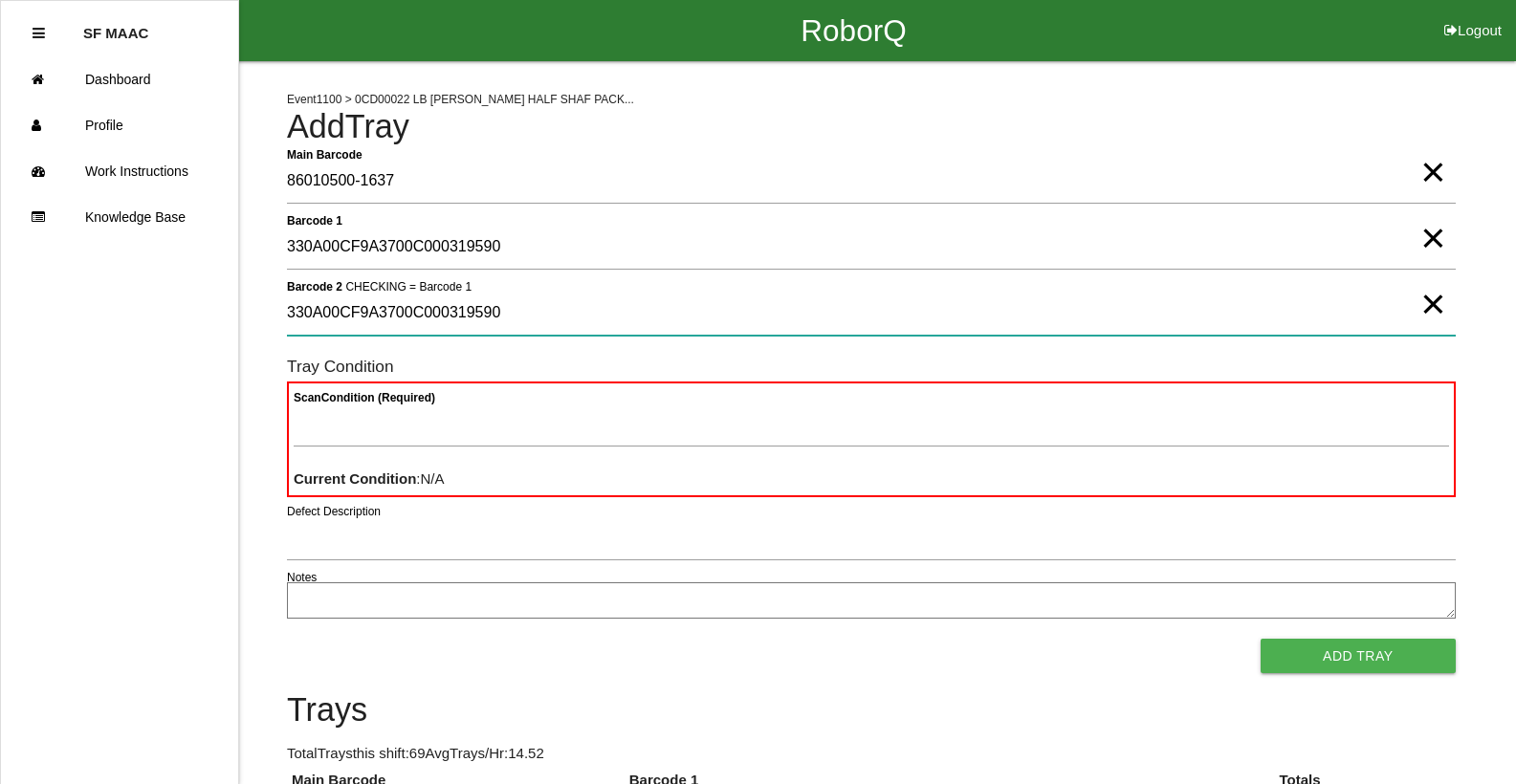
type 2 "330A00CF9A3700C000319590"
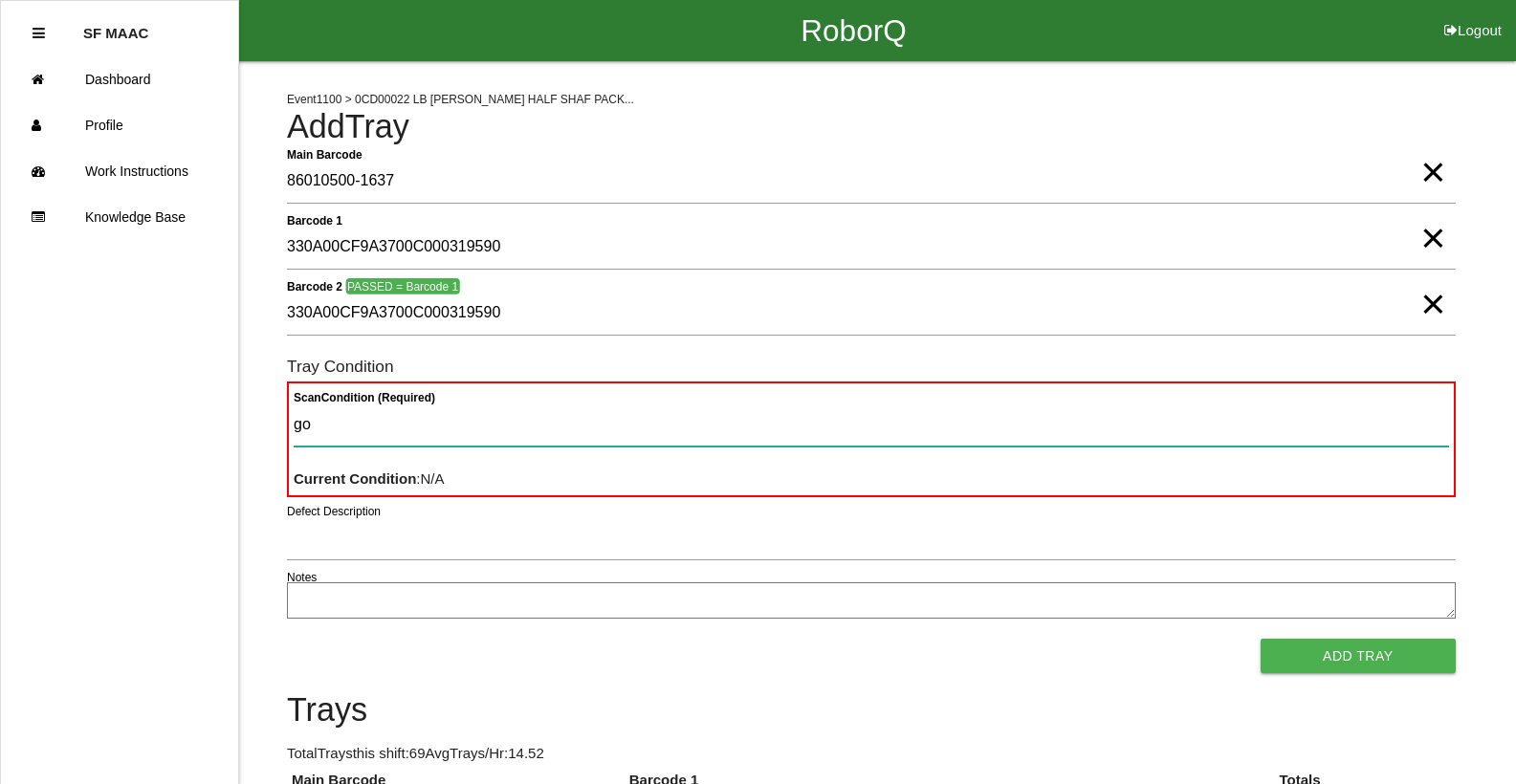
type Condition "goo"
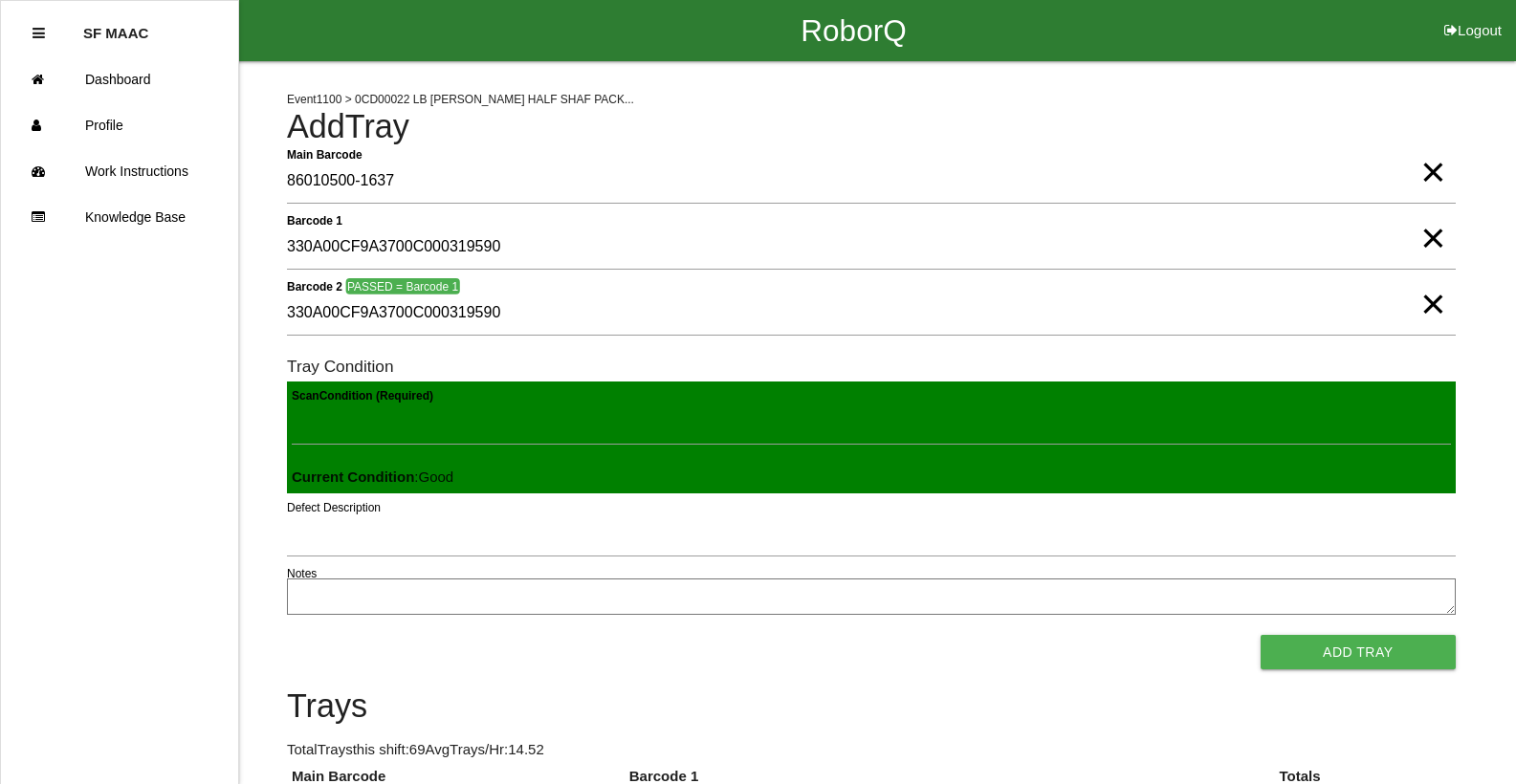
click at [1261, 635] on button "Add Tray" at bounding box center [1358, 653] width 195 height 35
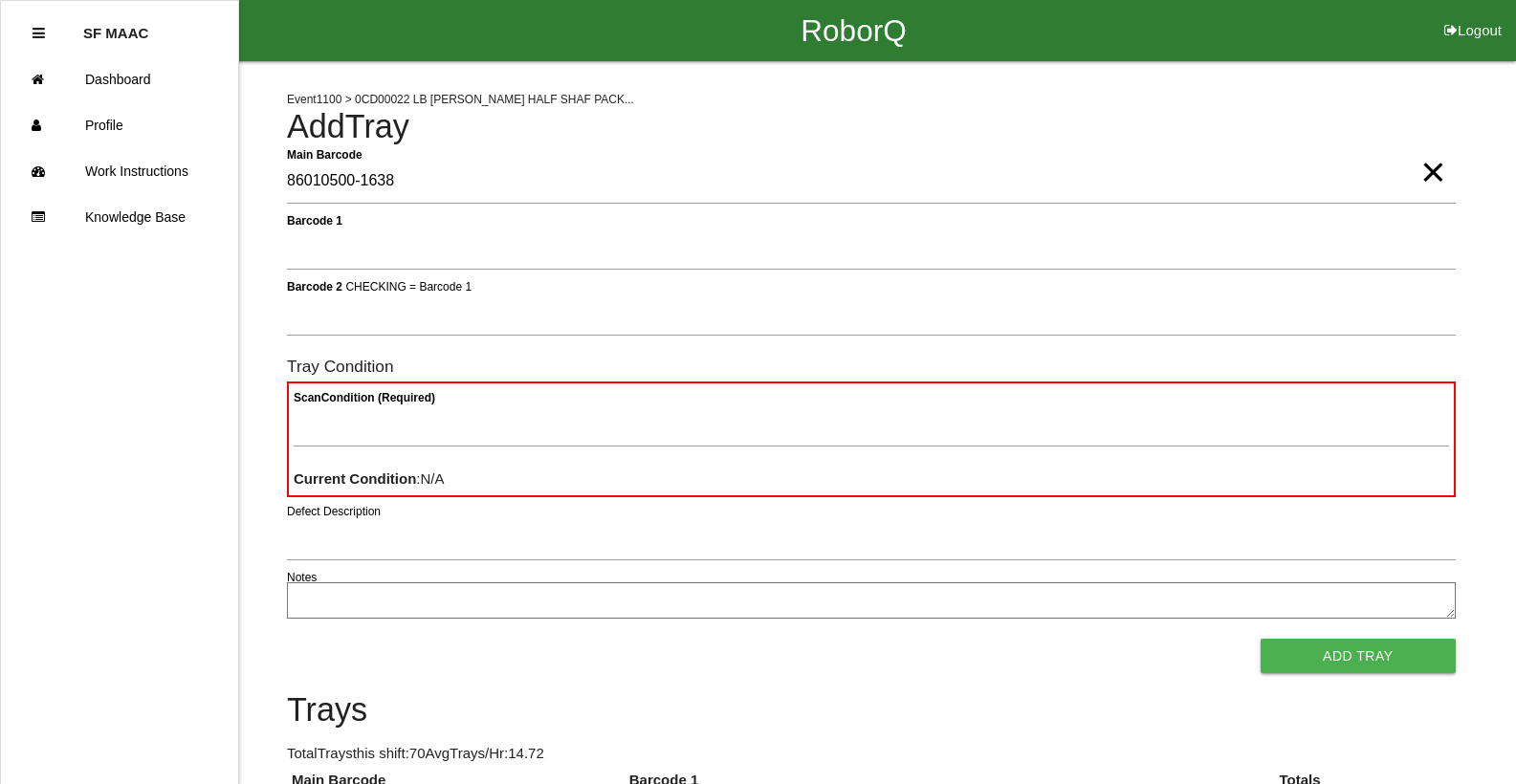
type Barcode "86010500-1638"
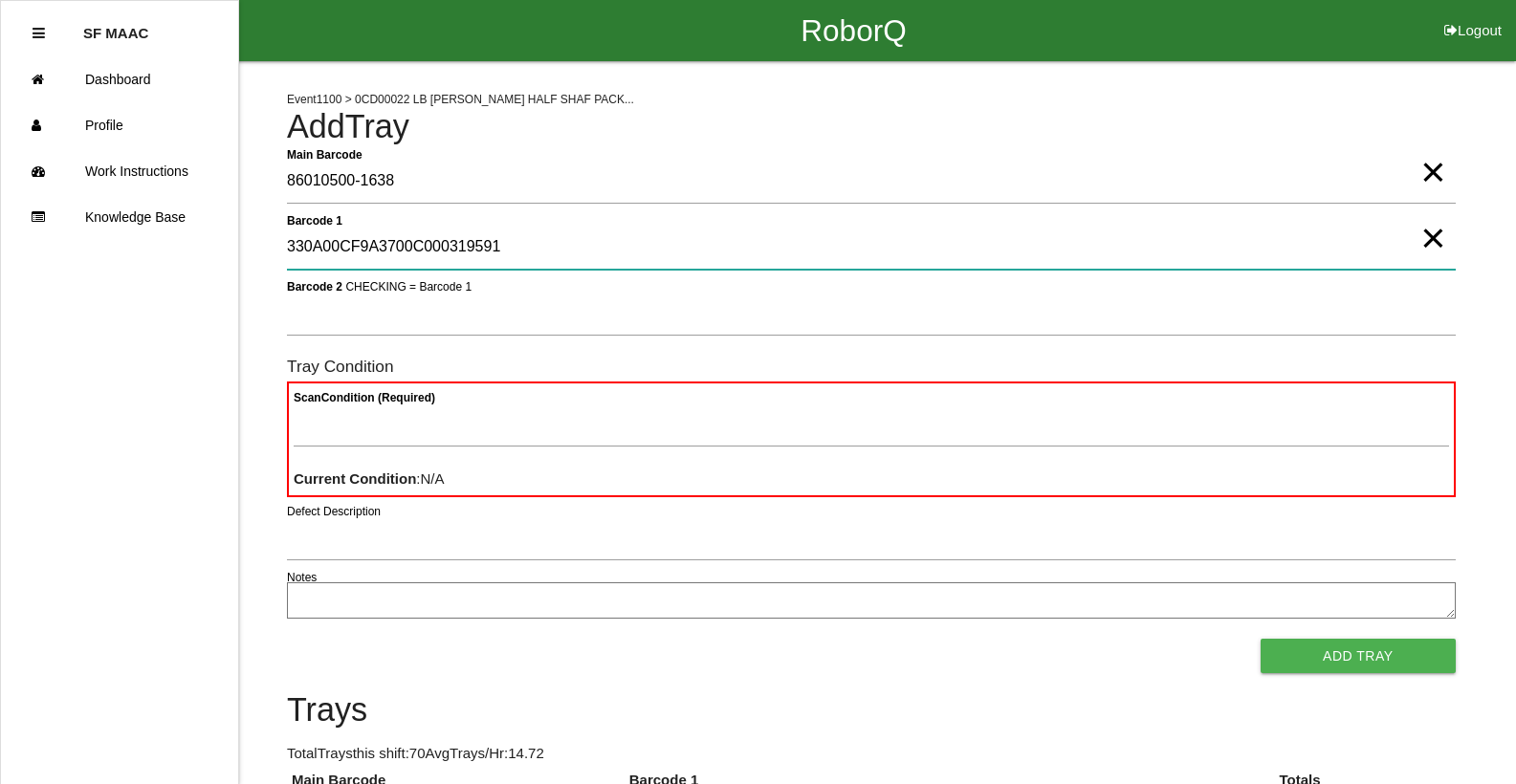
type 1 "330A00CF9A3700C000319591"
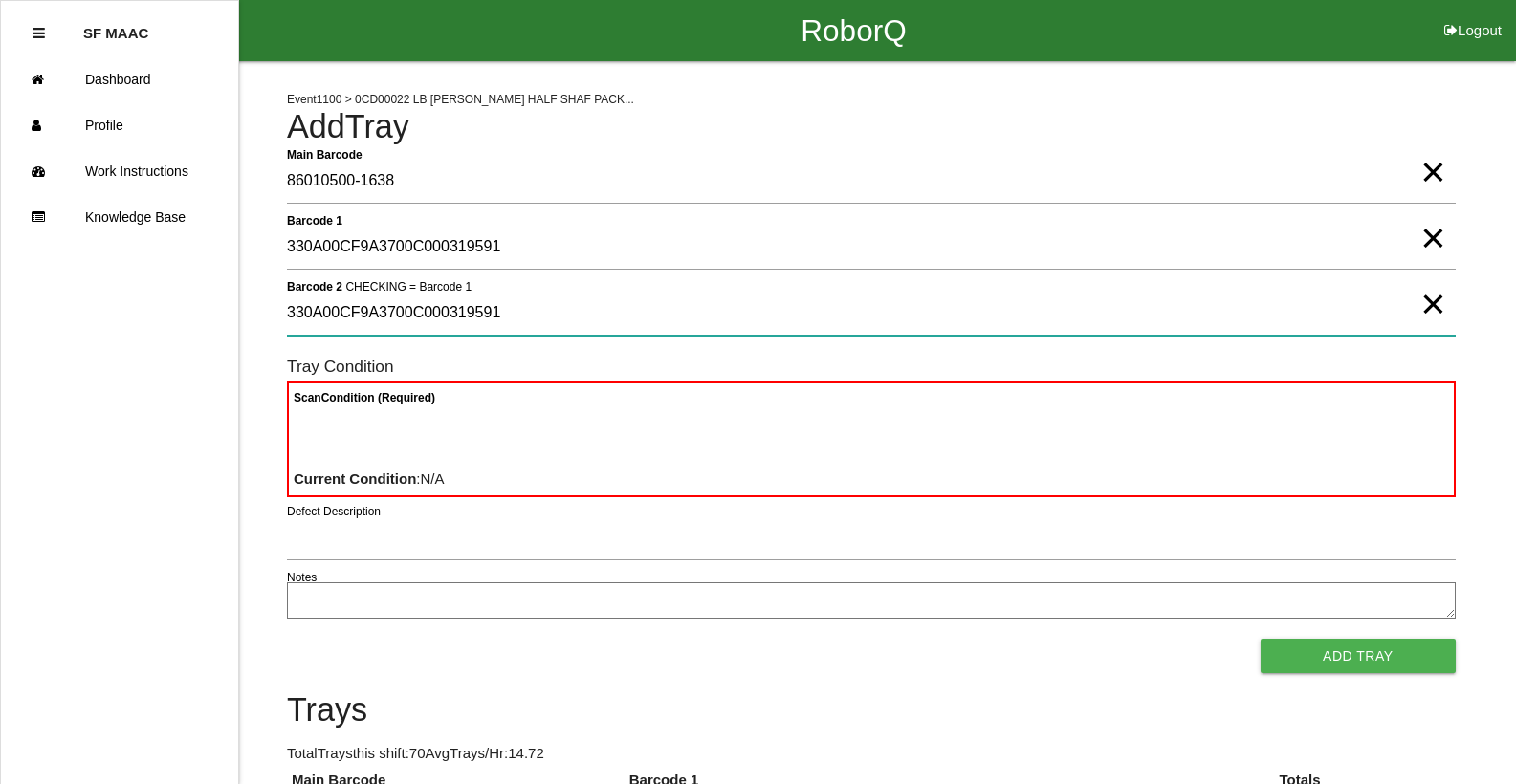
type 2 "330A00CF9A3700C000319591"
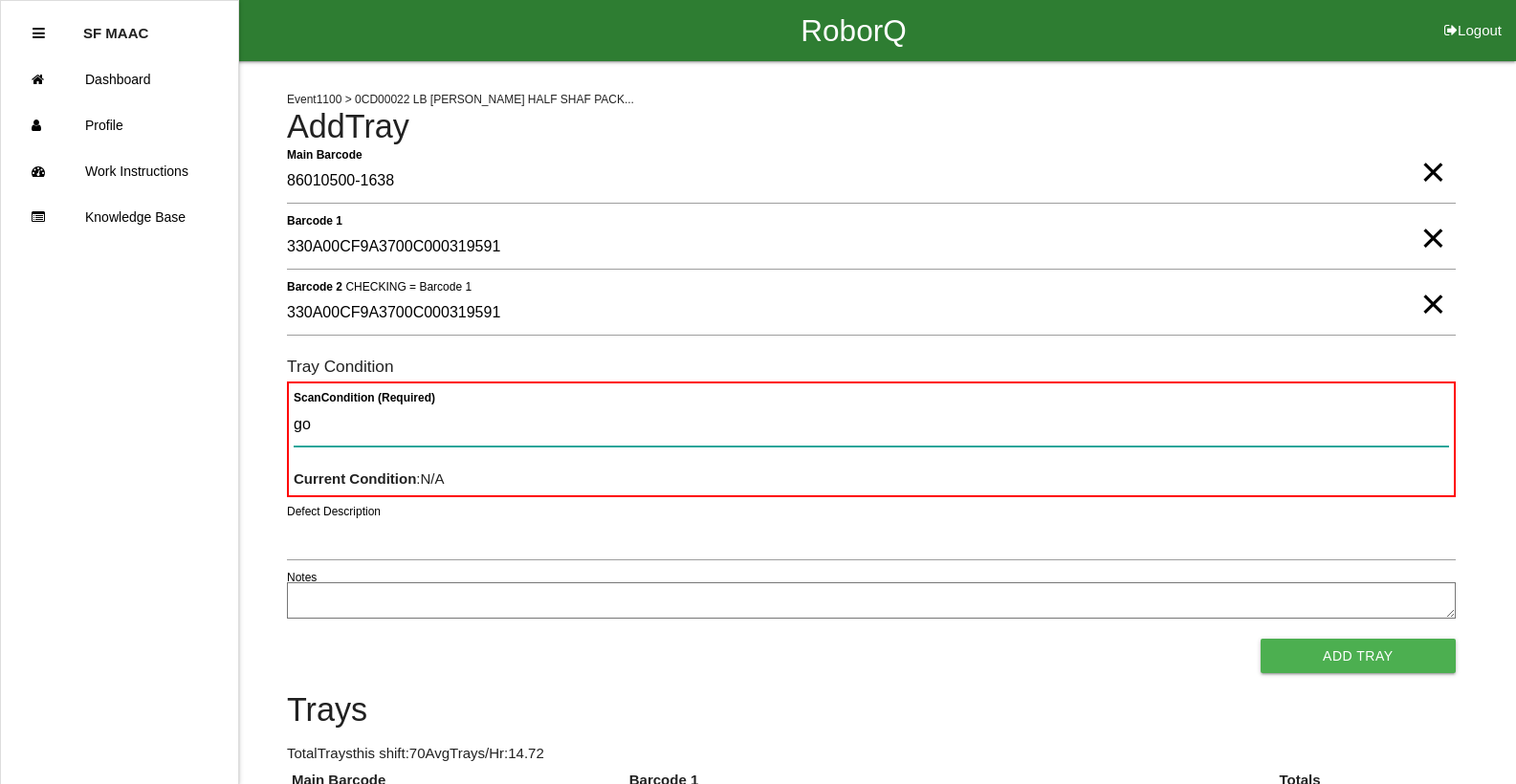
type Condition "goo"
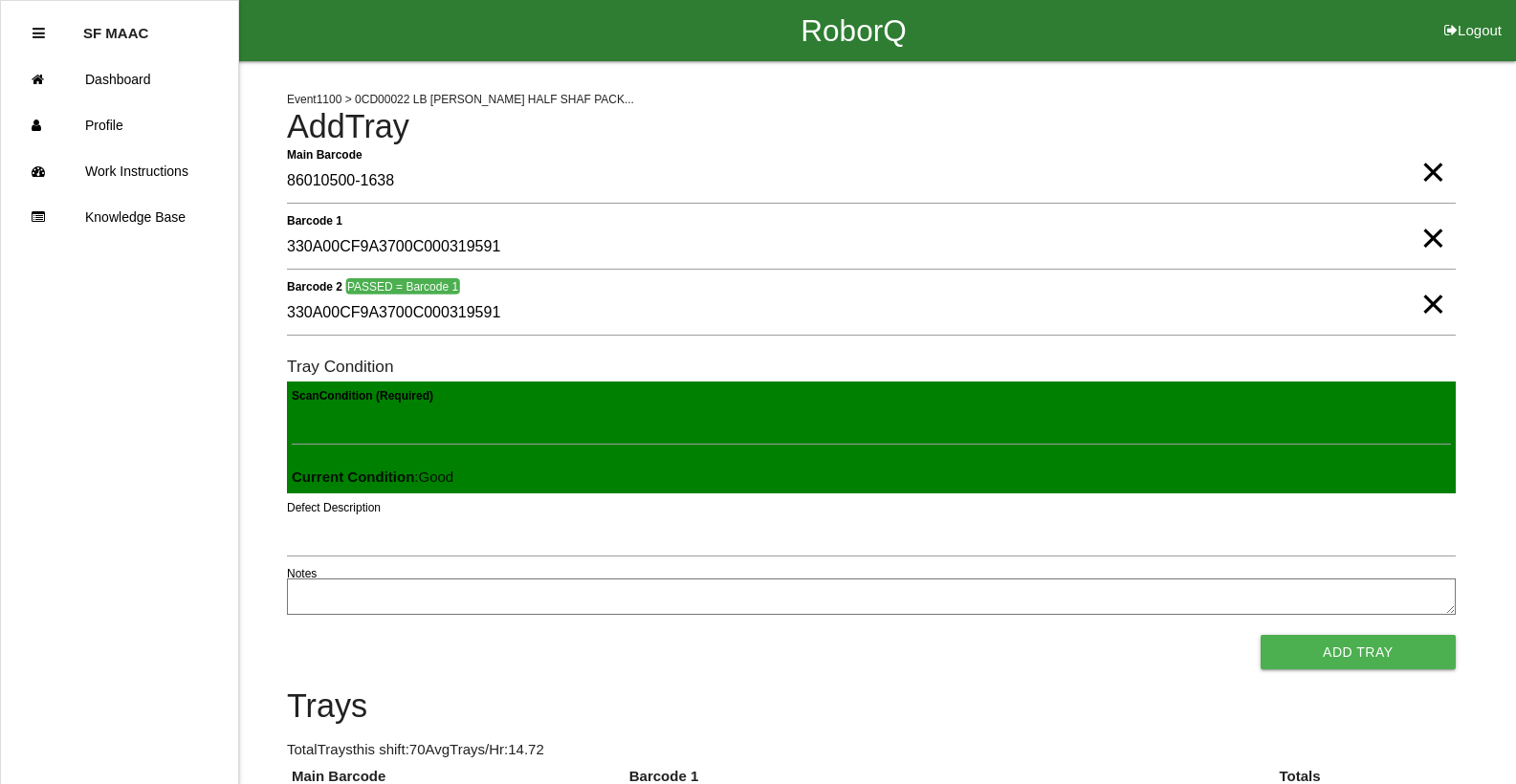
click at [1261, 635] on button "Add Tray" at bounding box center [1358, 653] width 195 height 35
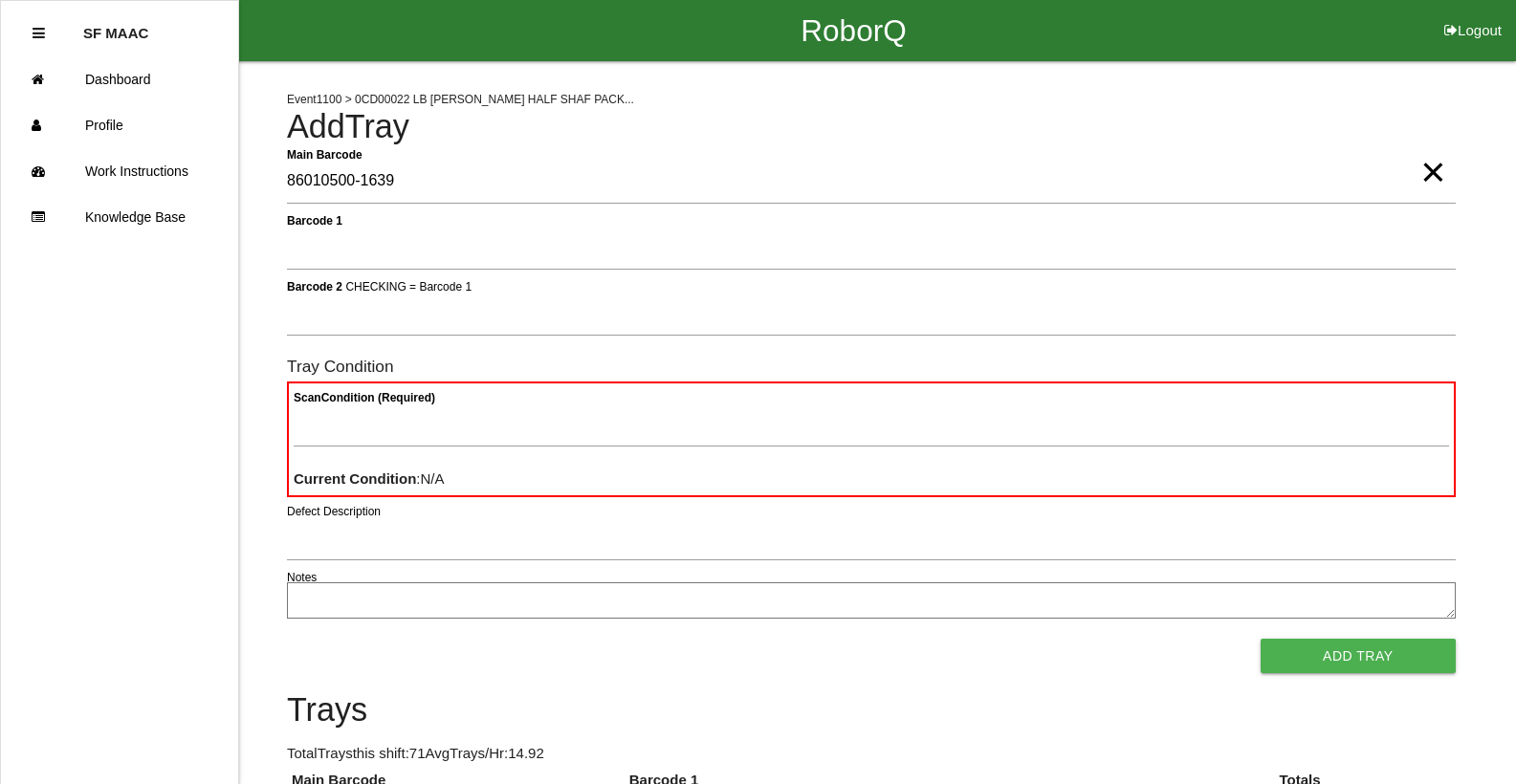
type Barcode "86010500-1639"
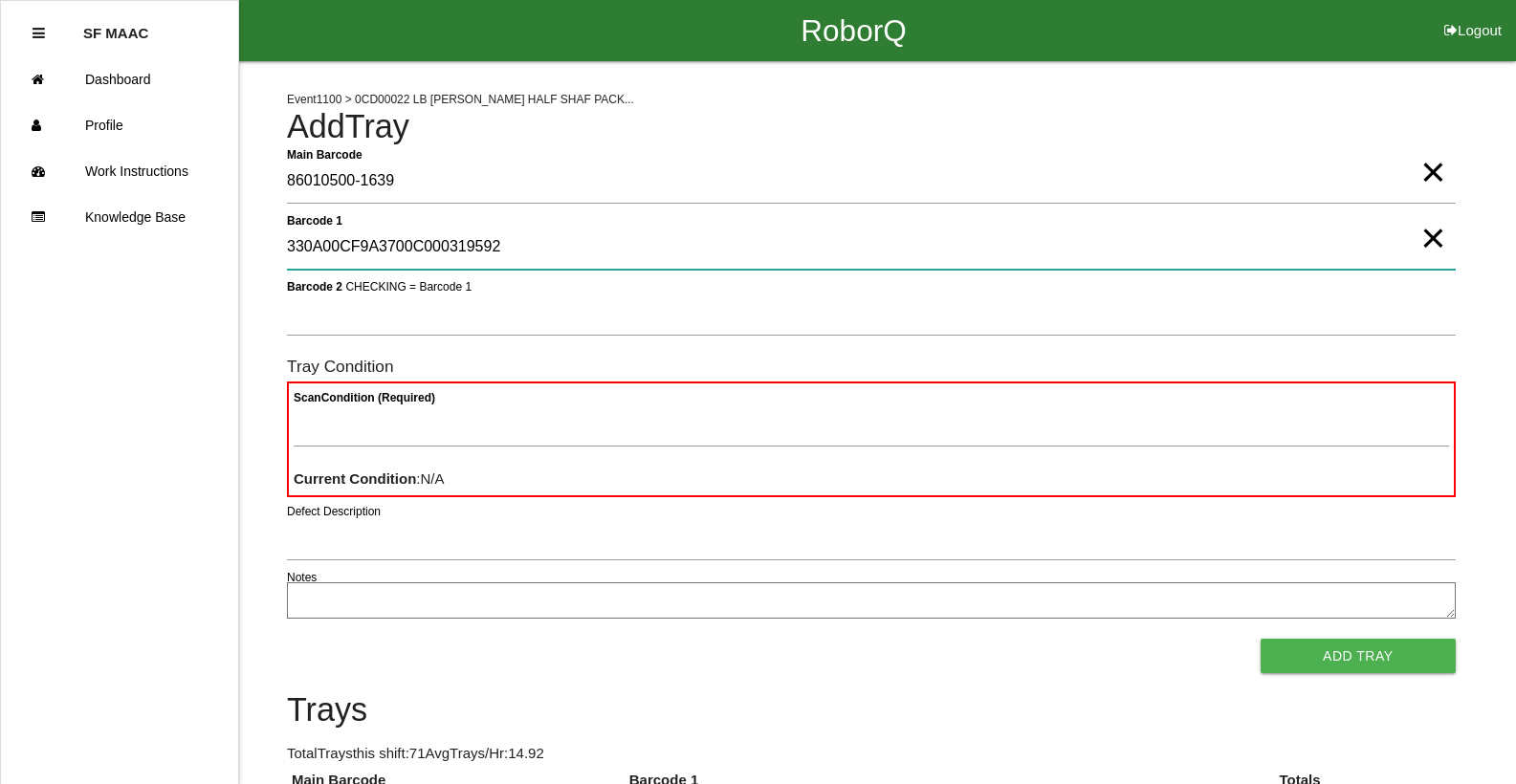
type 1 "330A00CF9A3700C000319592"
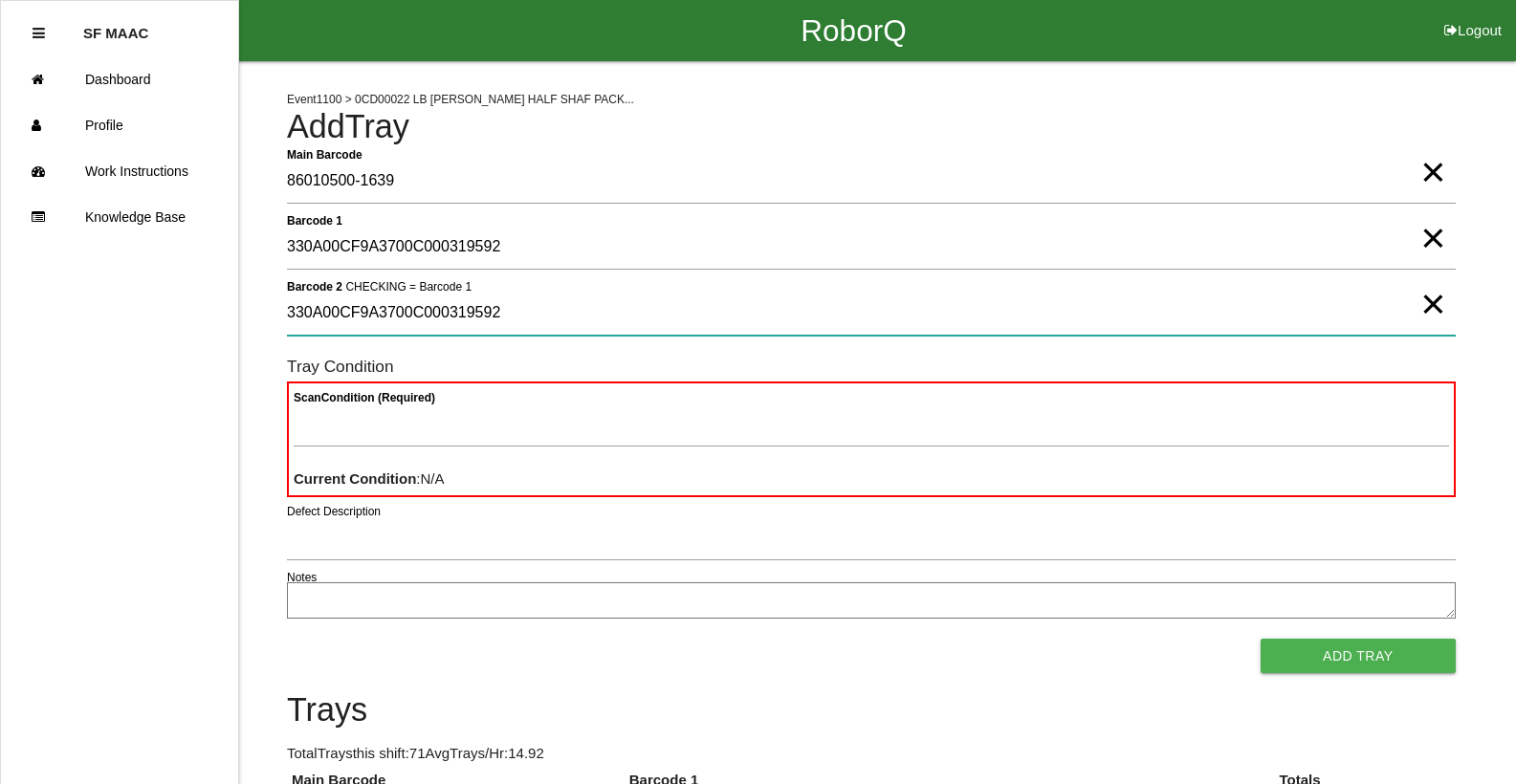
type 2 "330A00CF9A3700C000319592"
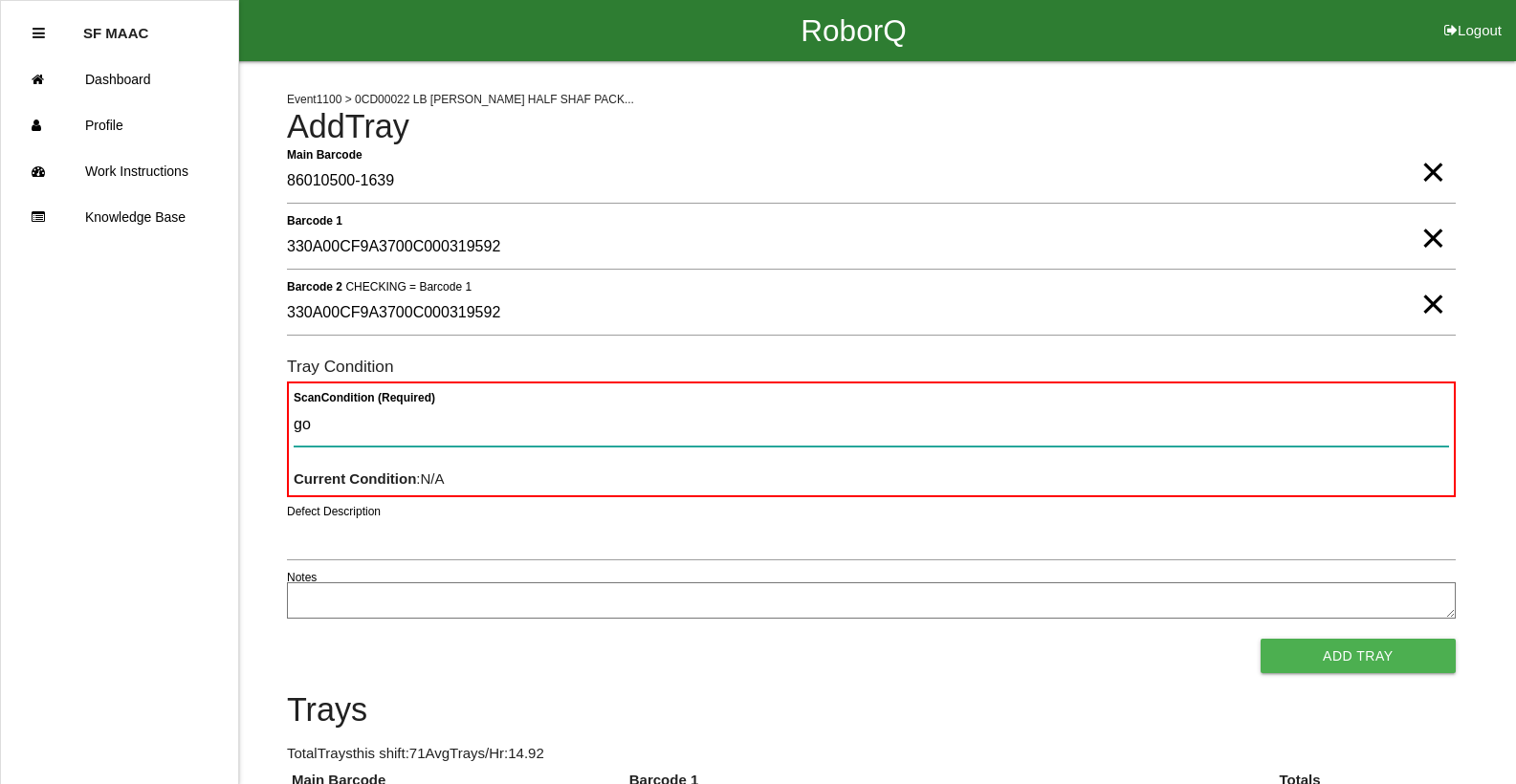
type Condition "goo"
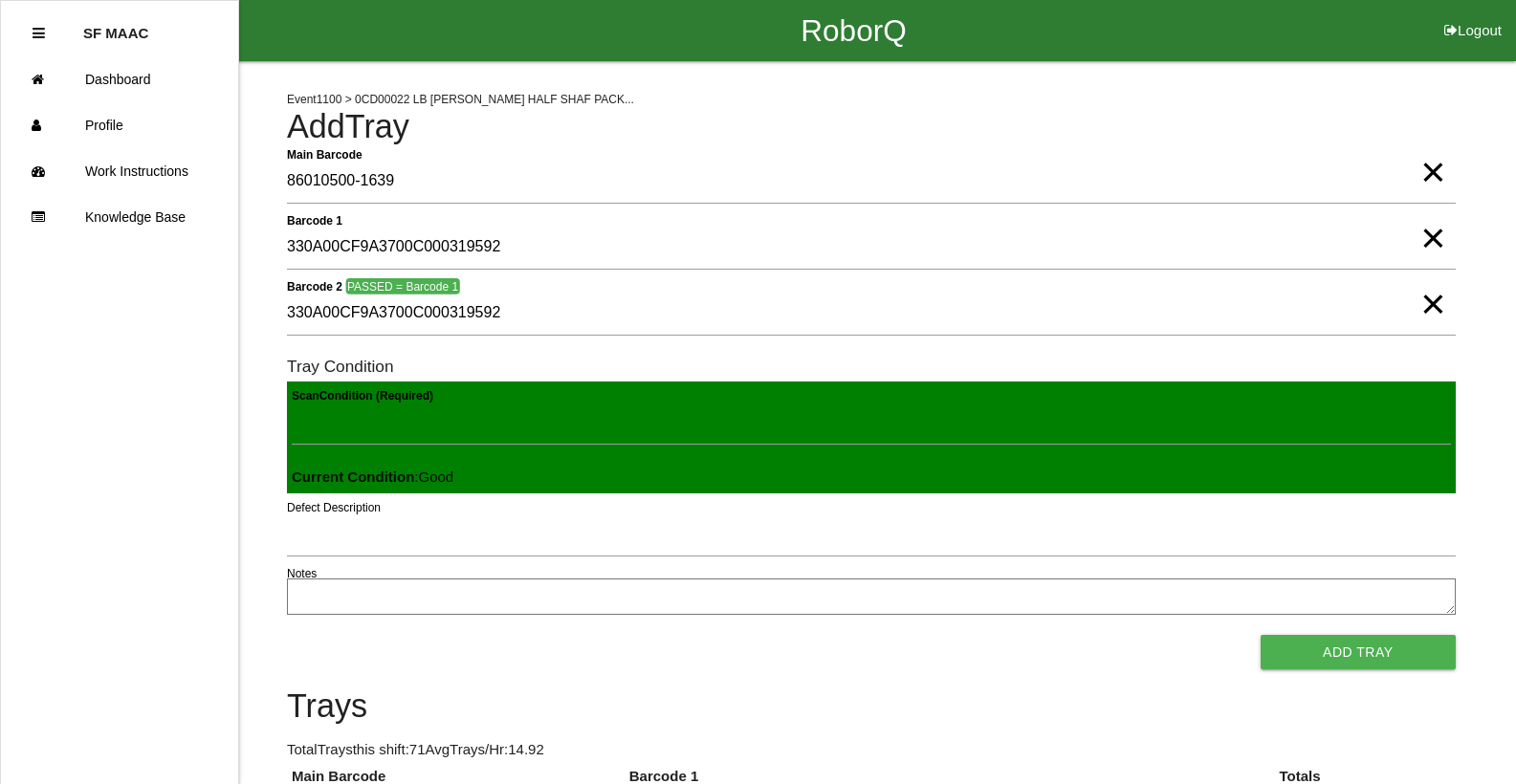
click at [1261, 635] on button "Add Tray" at bounding box center [1358, 653] width 195 height 35
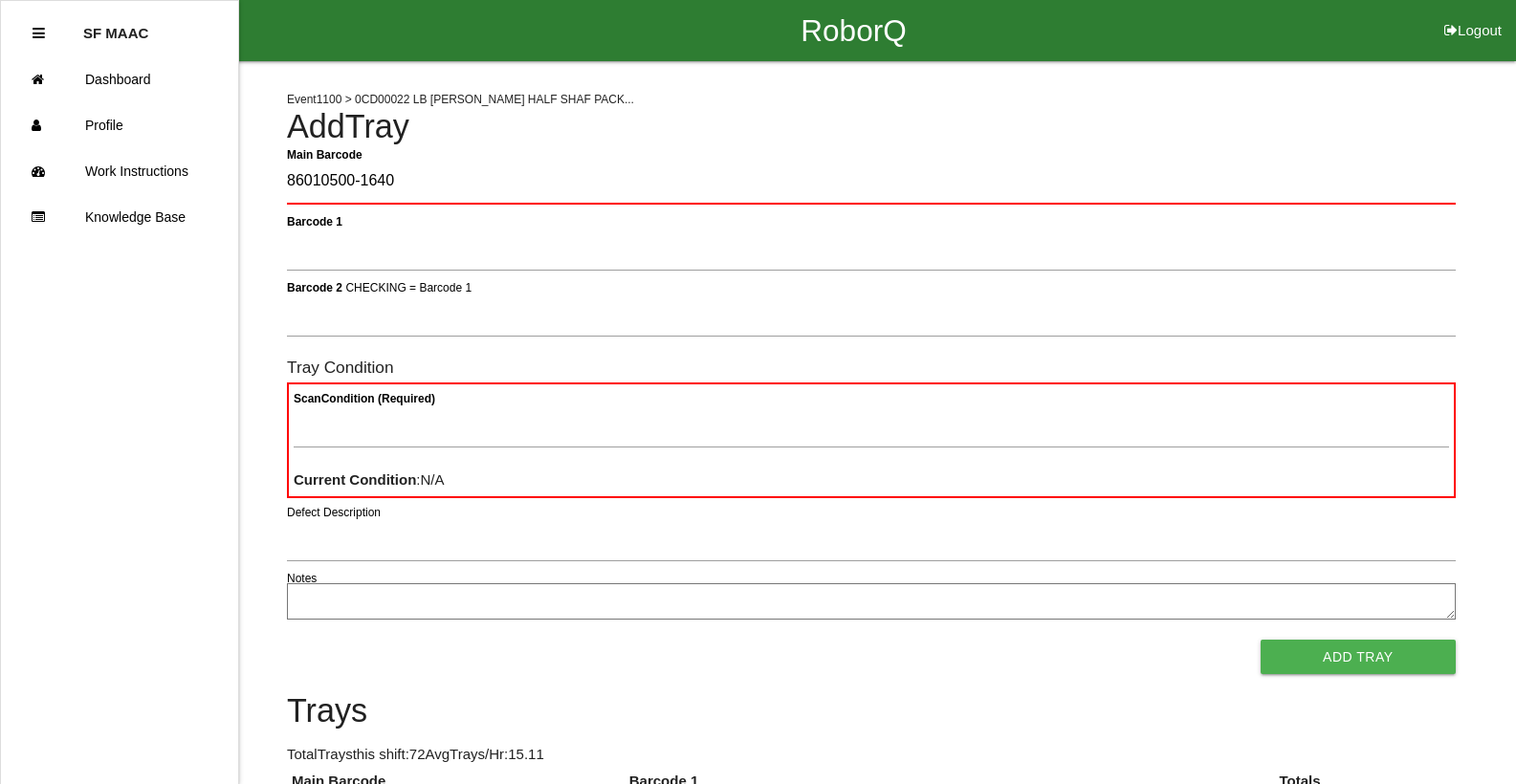
type Barcode "86010500-1640"
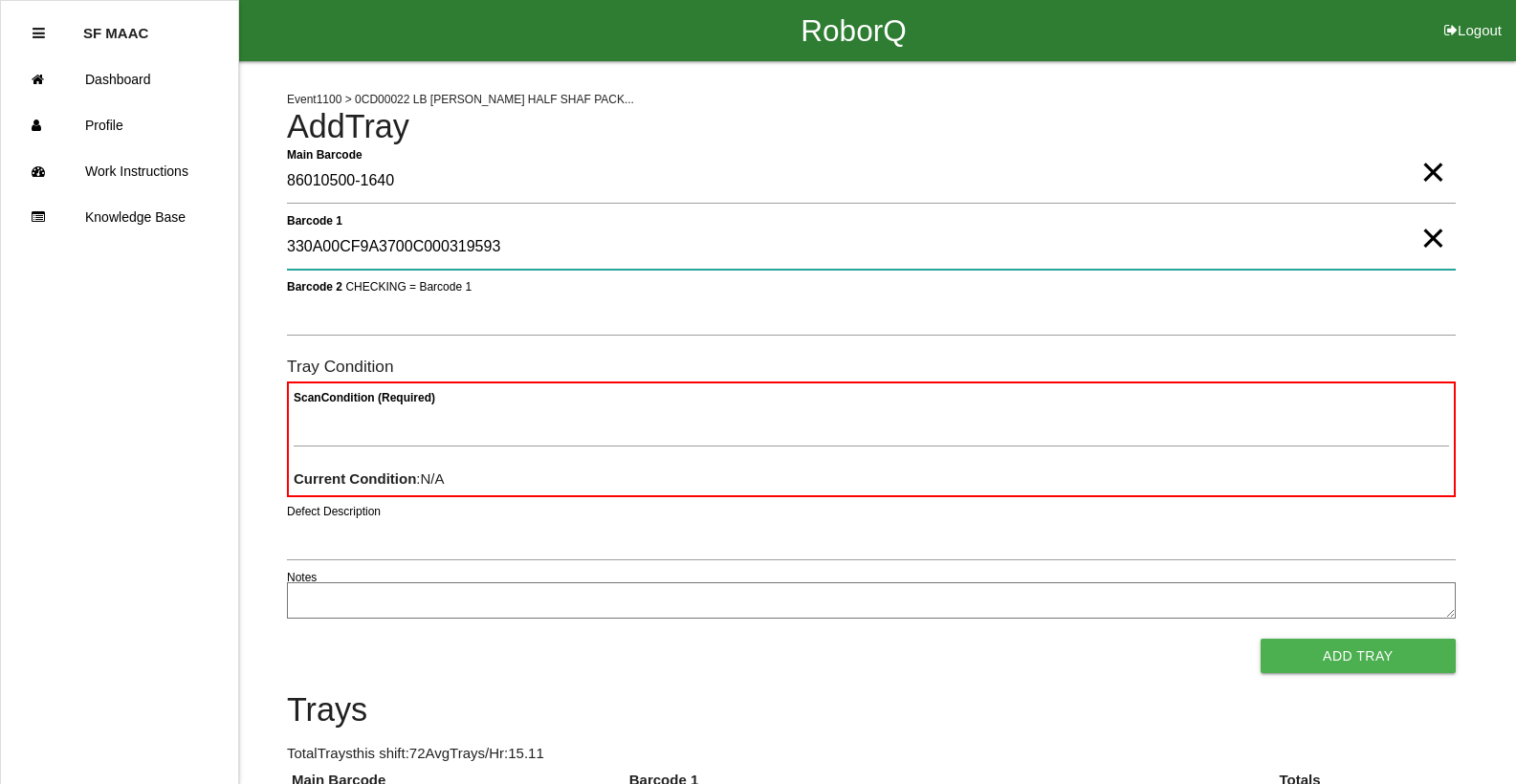
type 1 "330A00CF9A3700C000319593"
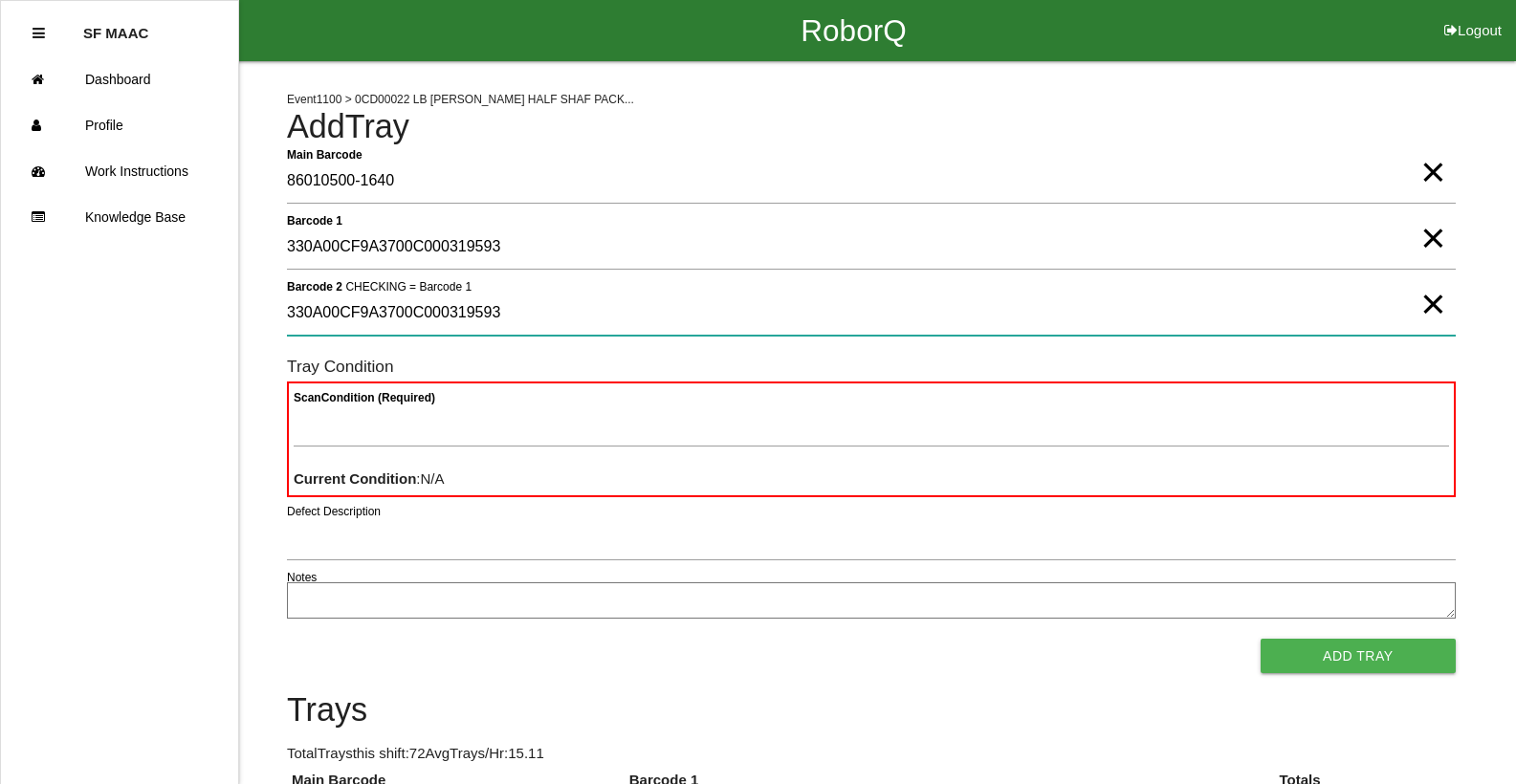
type 2 "330A00CF9A3700C000319593"
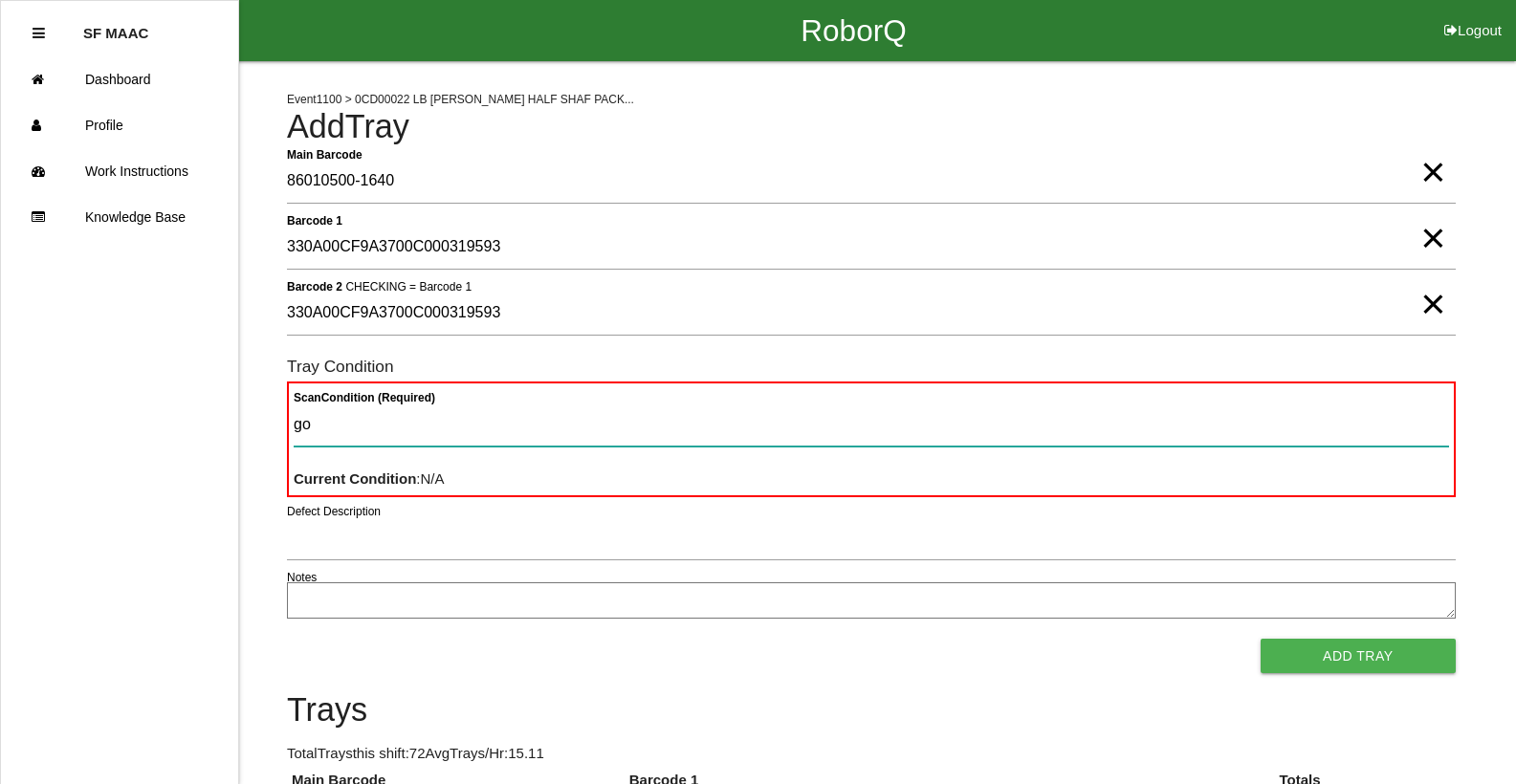
type Condition "goo"
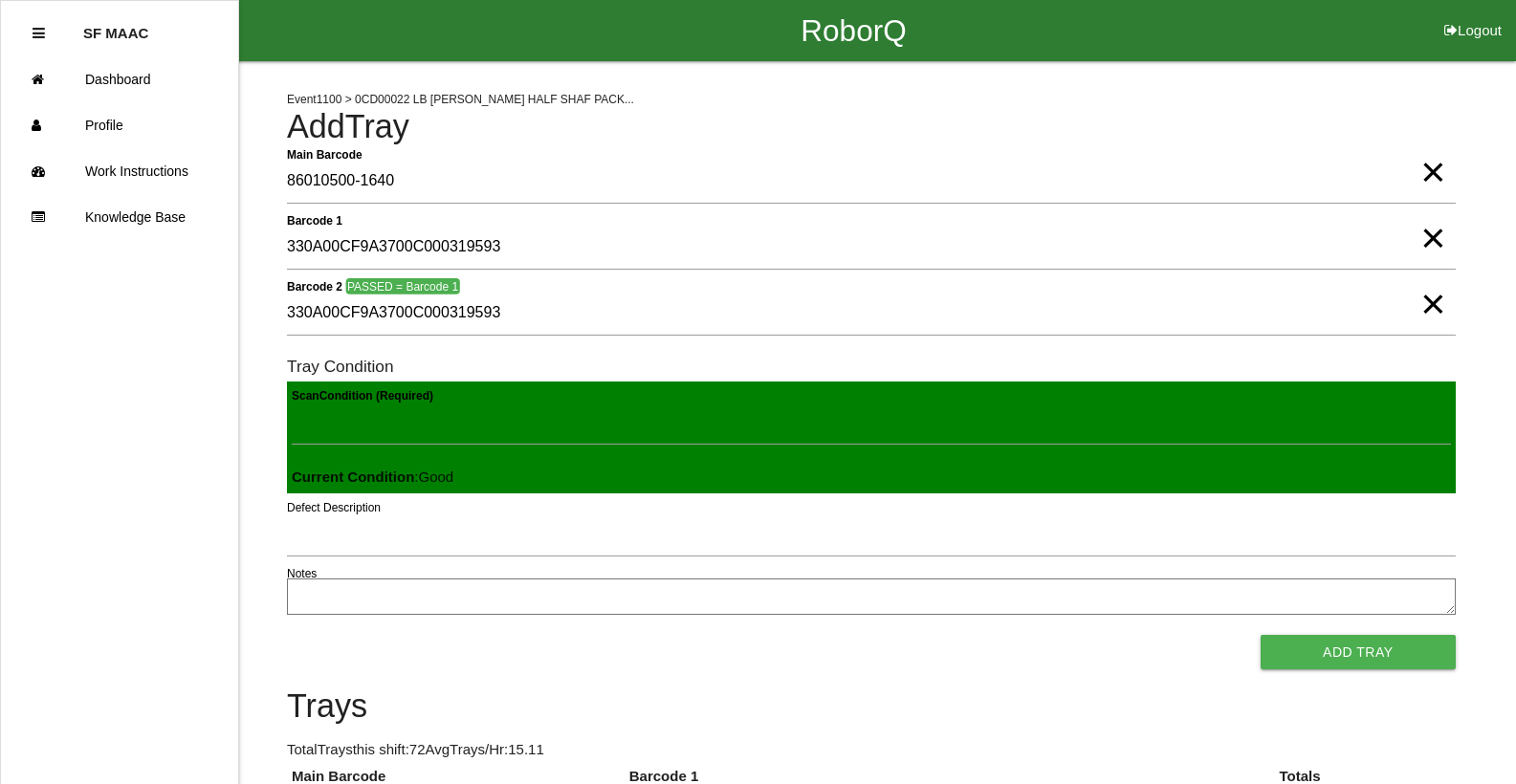
click at [1261, 635] on button "Add Tray" at bounding box center [1358, 653] width 195 height 35
